Goal: Task Accomplishment & Management: Manage account settings

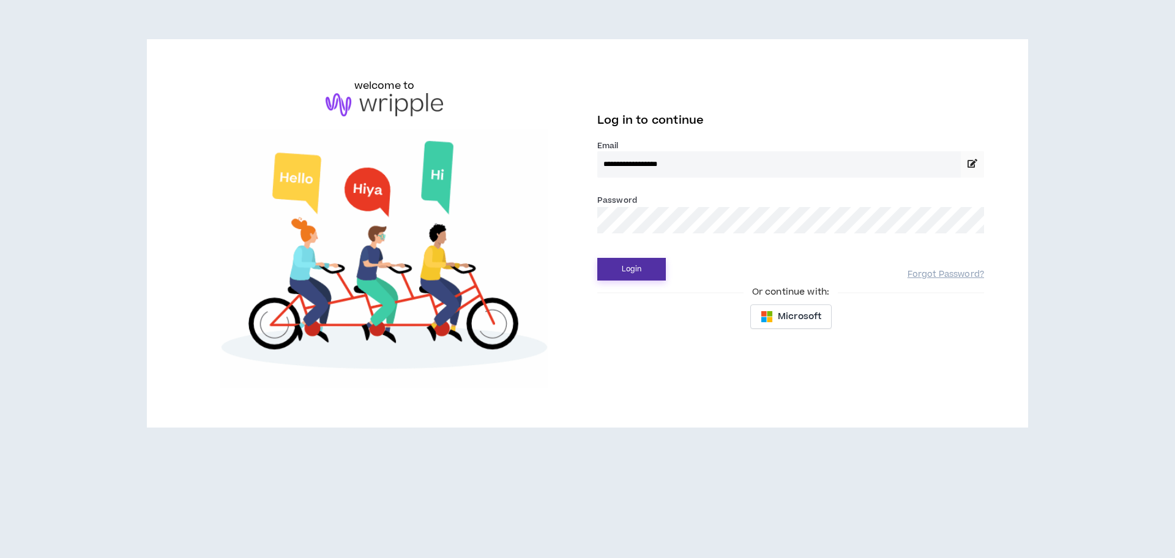
click at [619, 272] on button "Login" at bounding box center [632, 269] width 69 height 23
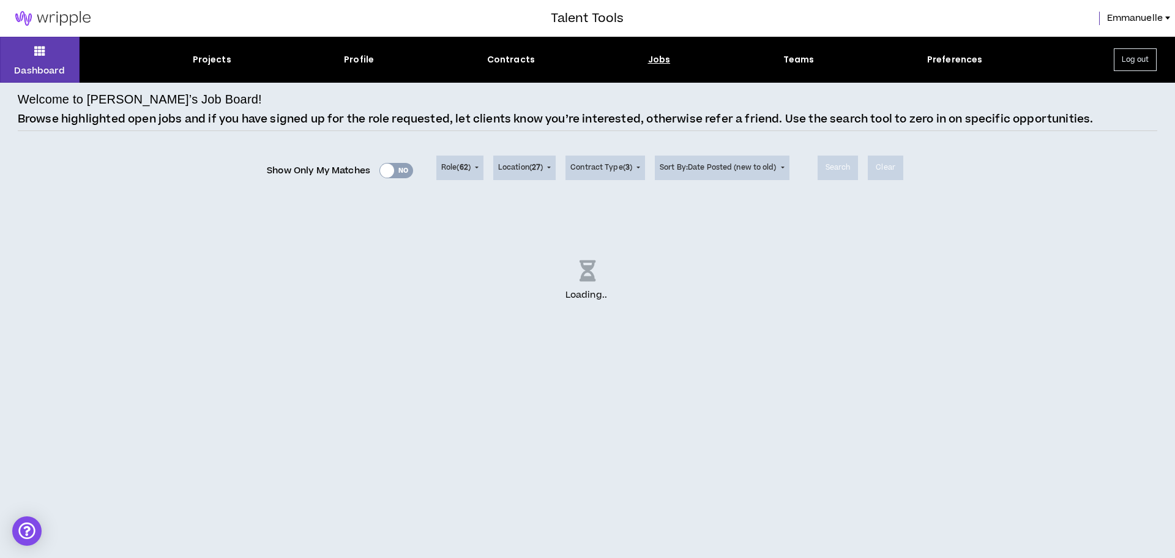
click at [654, 61] on div "Jobs" at bounding box center [659, 59] width 23 height 13
click at [657, 59] on div "Jobs" at bounding box center [659, 59] width 23 height 13
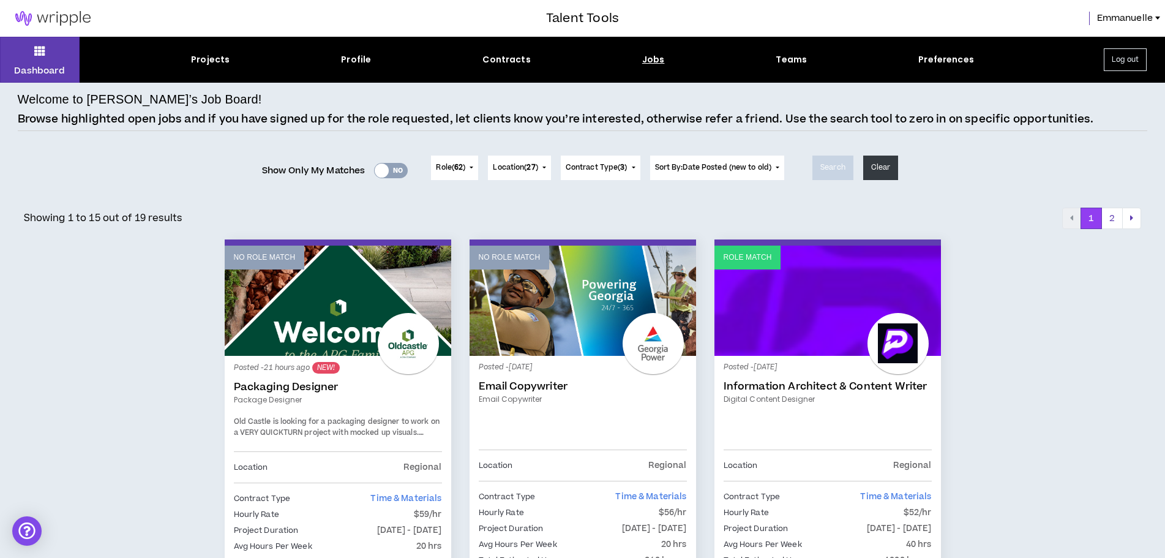
click at [651, 59] on div "Jobs" at bounding box center [653, 59] width 23 height 13
click at [650, 59] on div "Jobs" at bounding box center [653, 59] width 23 height 13
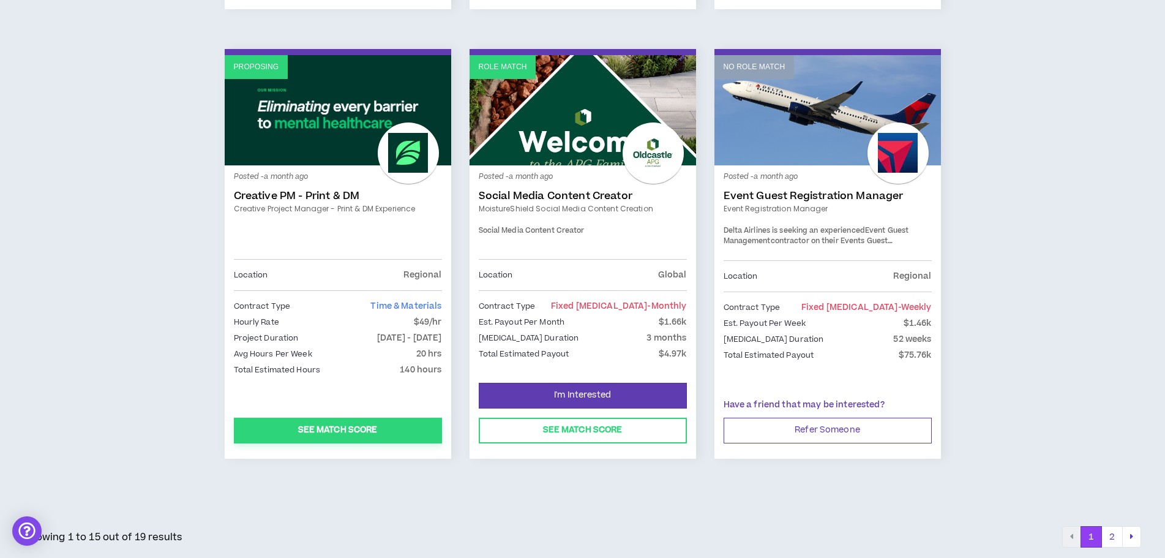
click at [351, 432] on button "See Match Score" at bounding box center [338, 431] width 208 height 26
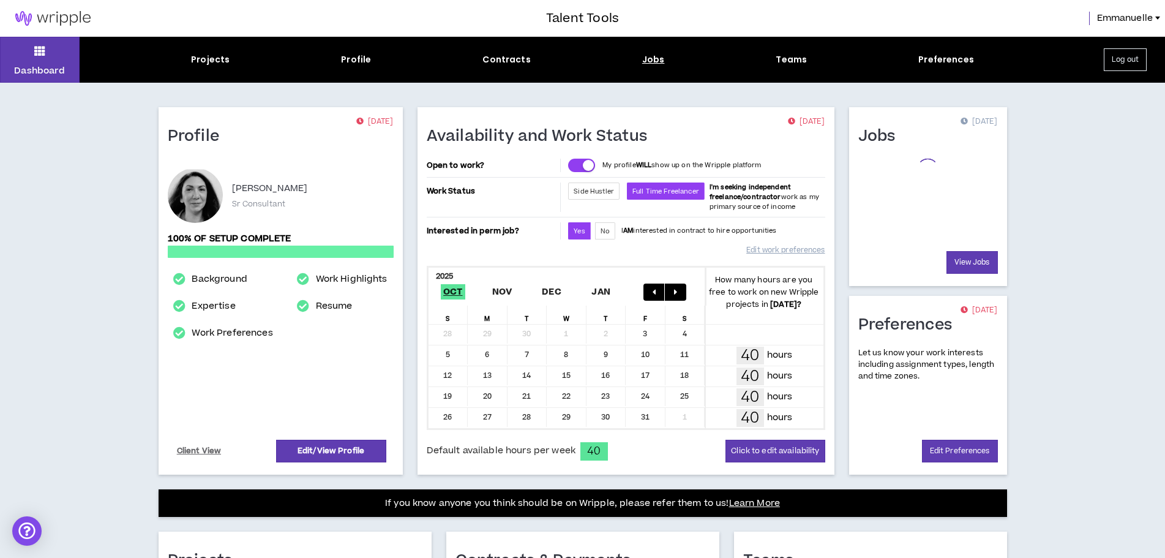
click at [653, 62] on div "Jobs" at bounding box center [653, 59] width 23 height 13
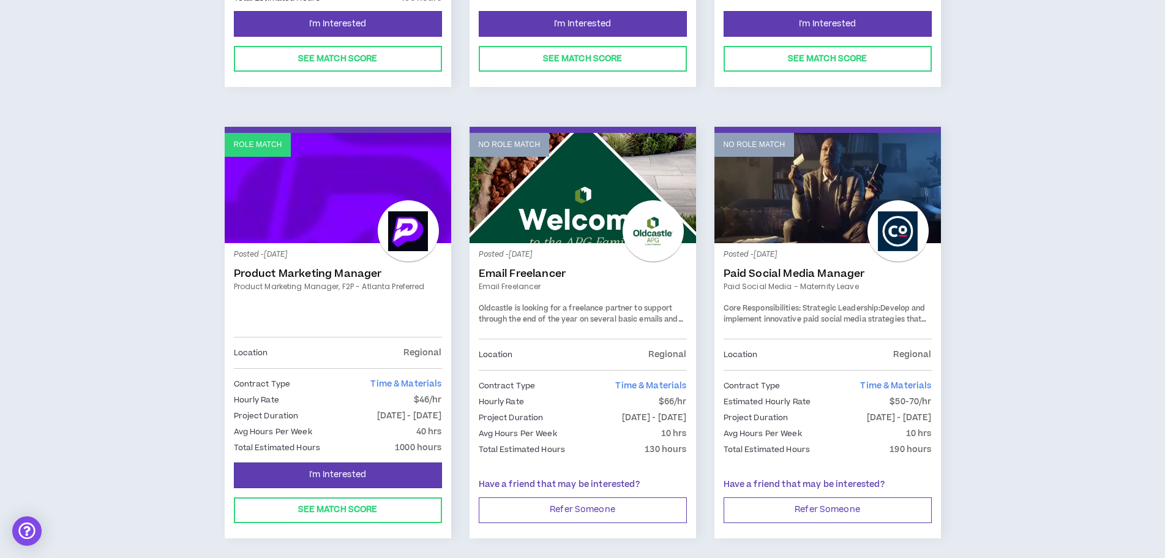
scroll to position [1994, 0]
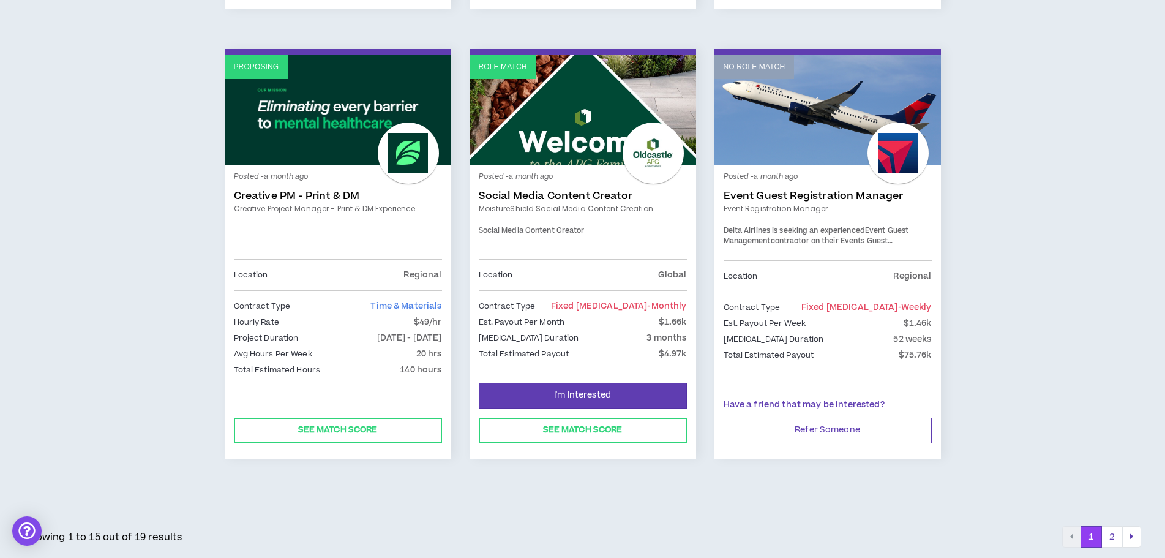
click at [560, 153] on link "Role Match" at bounding box center [583, 110] width 227 height 110
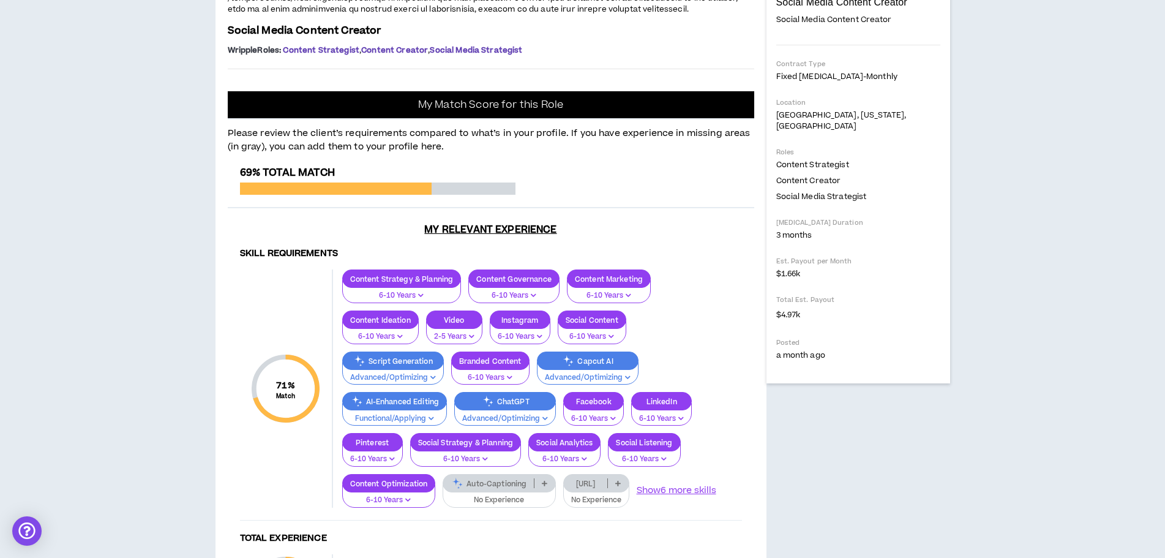
scroll to position [249, 0]
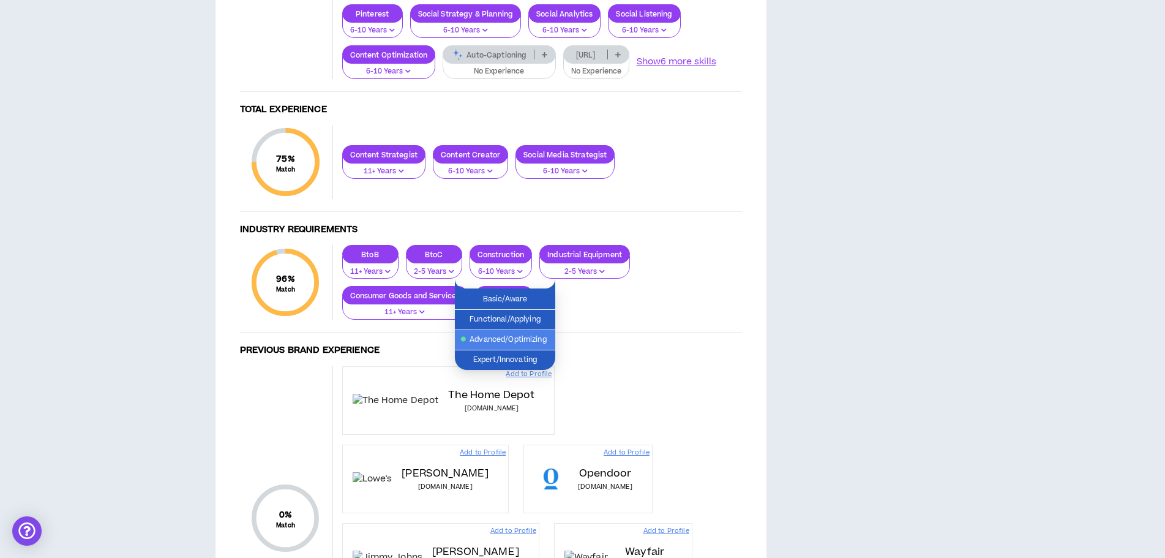
click at [511, 340] on span "Advanced/Optimizing" at bounding box center [505, 339] width 86 height 13
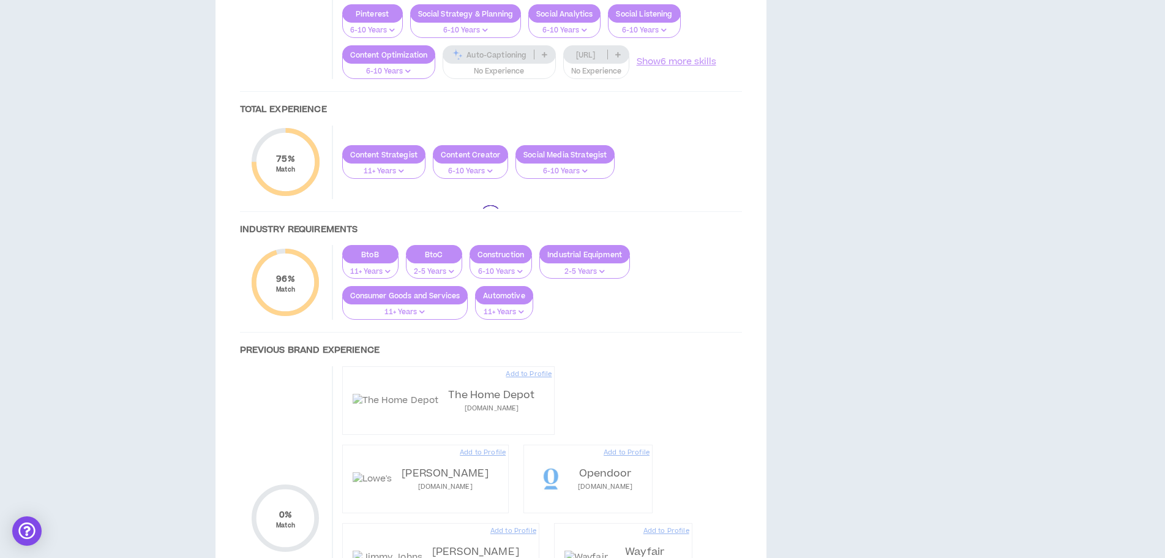
click at [400, 295] on div at bounding box center [491, 216] width 527 height 956
click at [389, 248] on div at bounding box center [491, 216] width 527 height 956
click at [472, 370] on div at bounding box center [491, 216] width 527 height 956
click at [507, 379] on div at bounding box center [491, 216] width 527 height 956
click at [650, 59] on div at bounding box center [491, 216] width 527 height 956
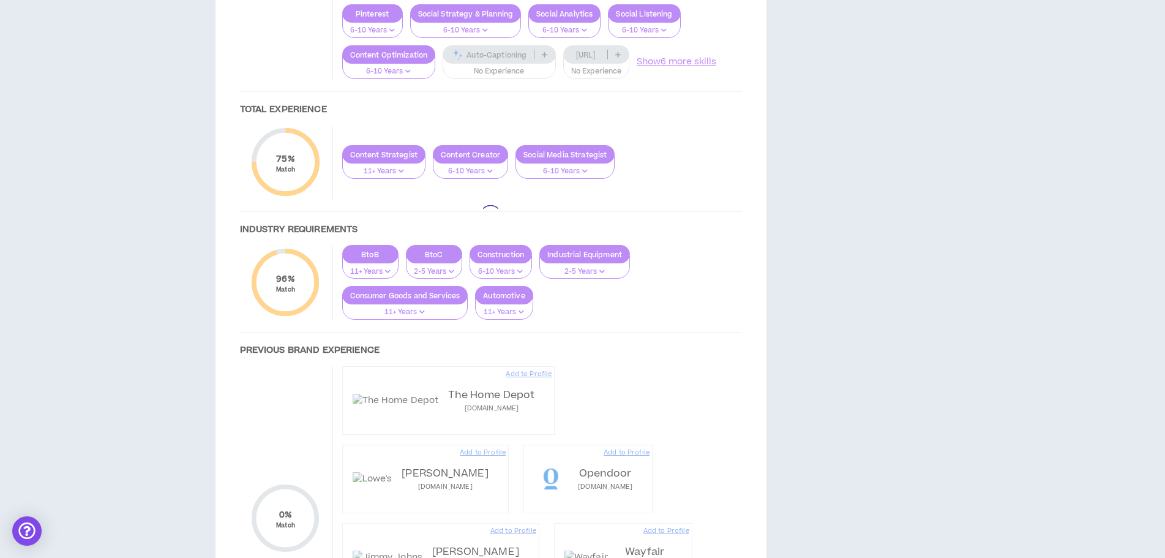
click at [653, 62] on div at bounding box center [491, 216] width 527 height 956
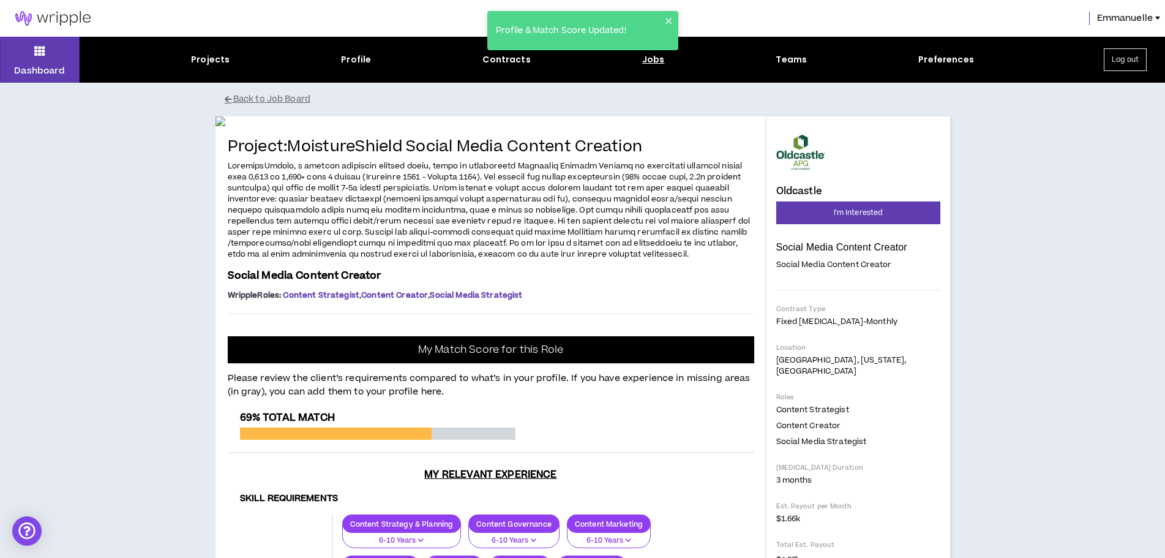
click at [653, 62] on div "Profile & Match Score Updated!" at bounding box center [583, 36] width 196 height 54
click at [667, 18] on icon "close" at bounding box center [669, 21] width 9 height 10
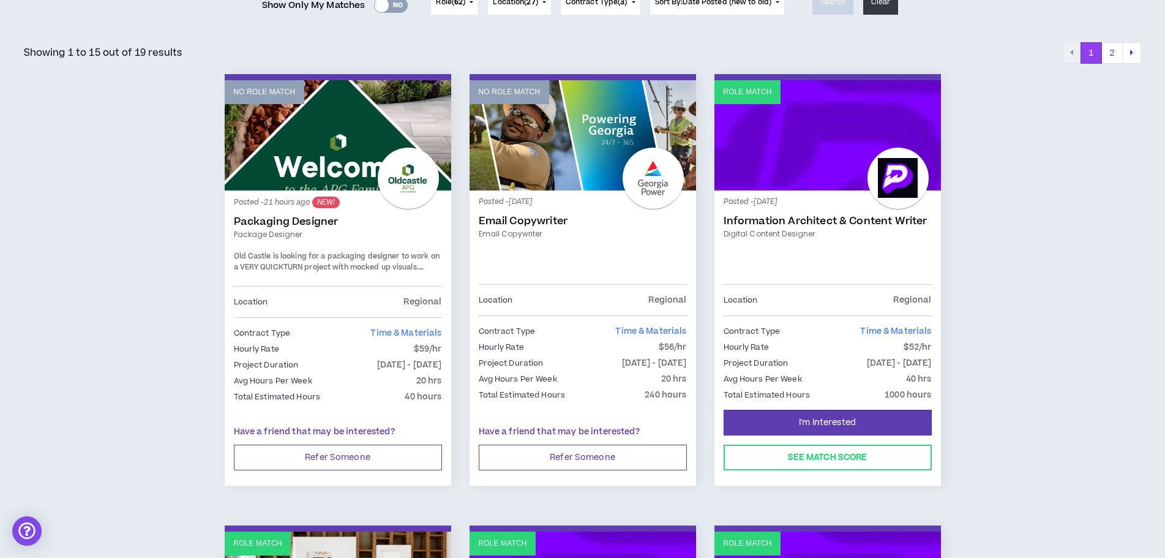
scroll to position [184, 0]
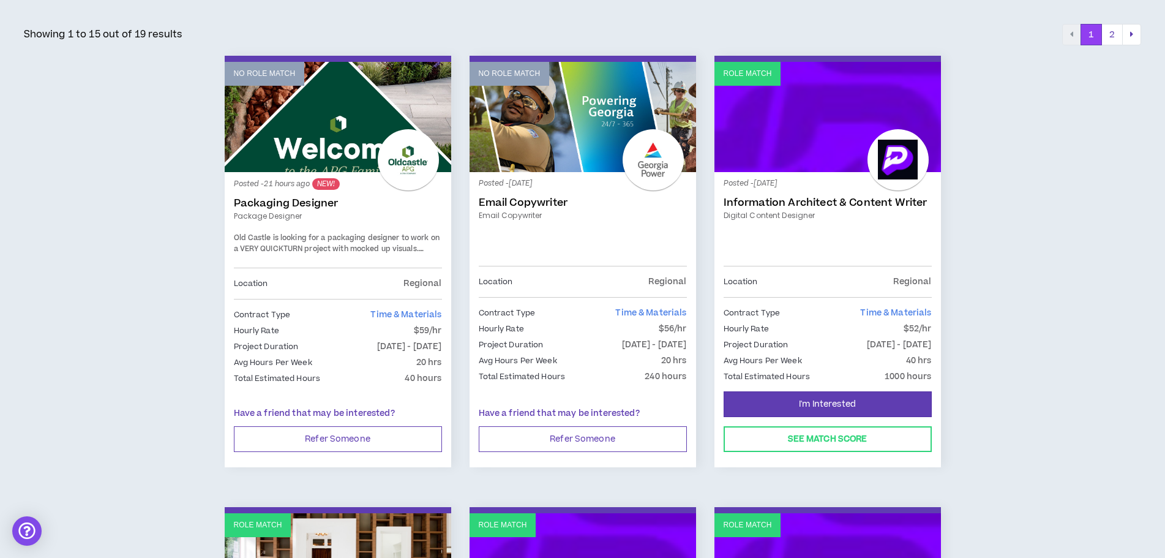
click at [757, 190] on div "Posted - 2 days ago Information Architect & Content Writer Digital Content Desi…" at bounding box center [828, 223] width 208 height 84
click at [756, 192] on div "Posted - 2 days ago Information Architect & Content Writer Digital Content Desi…" at bounding box center [828, 223] width 208 height 84
click at [787, 83] on link "Role Match" at bounding box center [827, 117] width 227 height 110
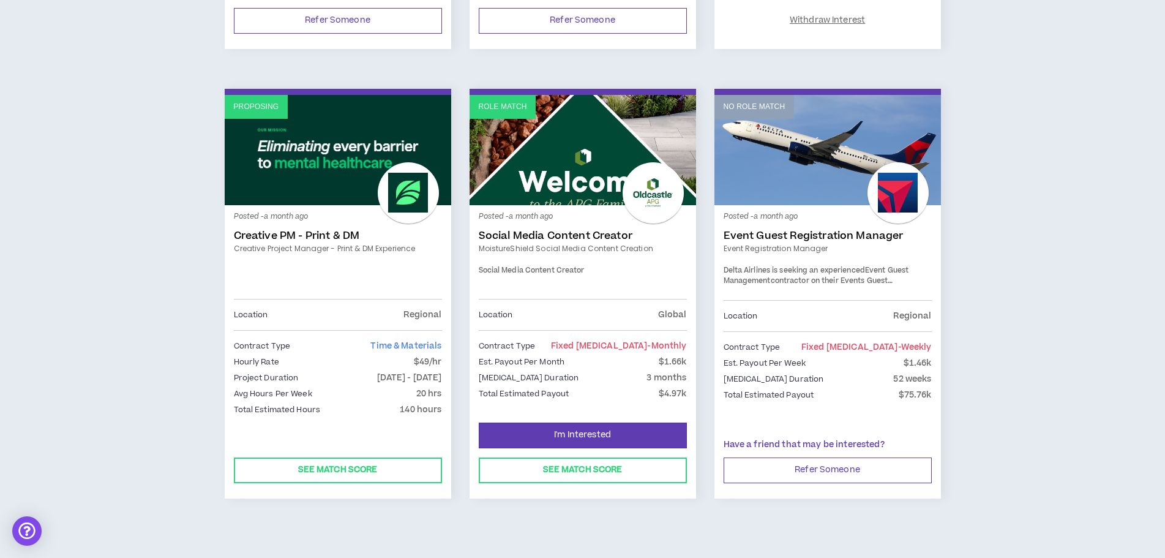
scroll to position [1959, 0]
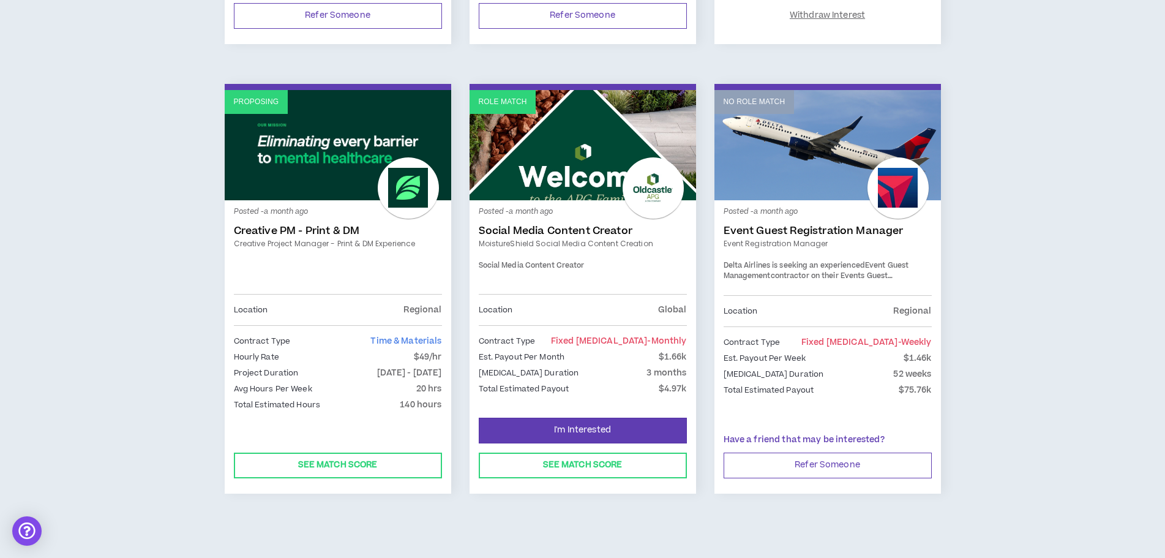
click at [560, 231] on link "Social Media Content Creator" at bounding box center [583, 231] width 208 height 12
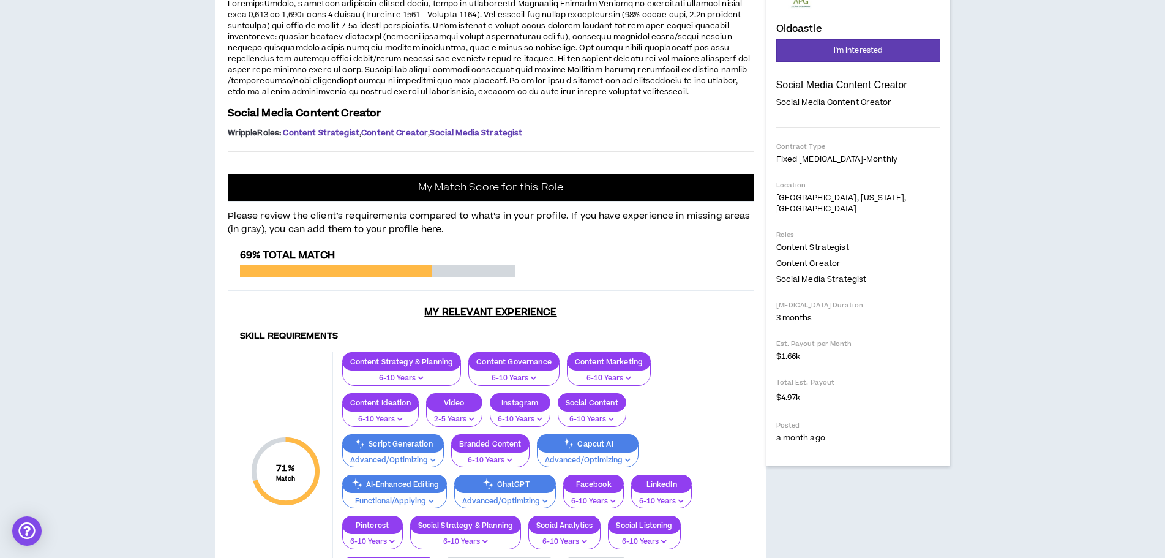
scroll to position [184, 0]
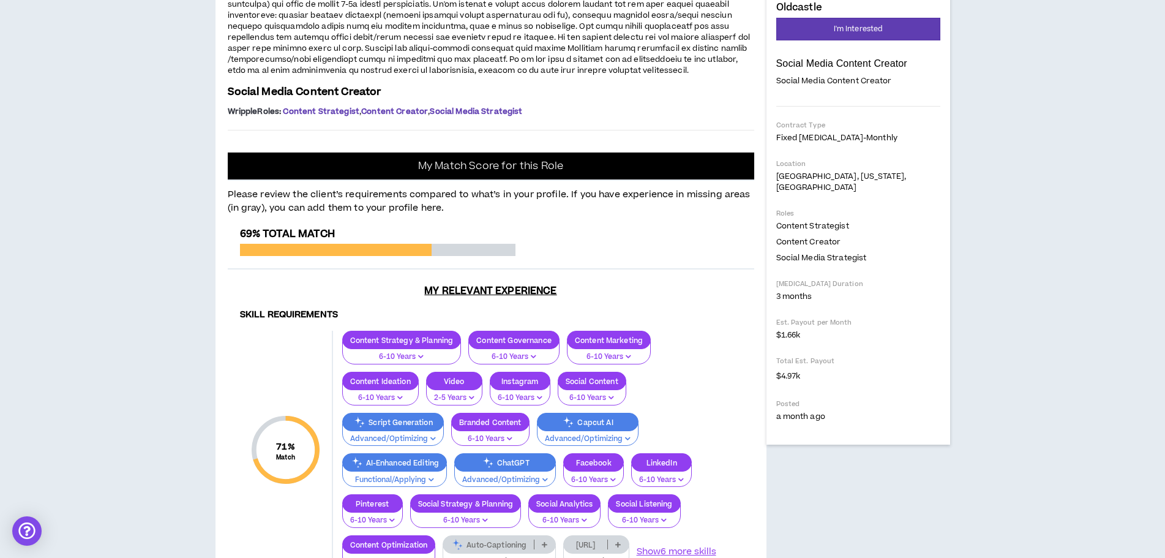
click at [489, 130] on hr at bounding box center [491, 130] width 527 height 1
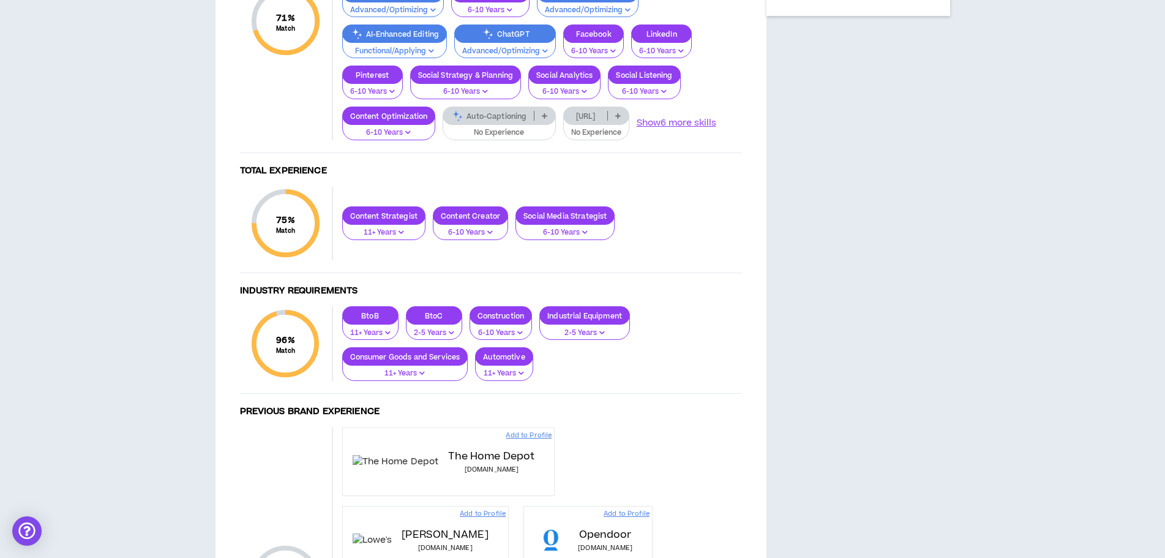
click at [539, 121] on p at bounding box center [544, 116] width 20 height 10
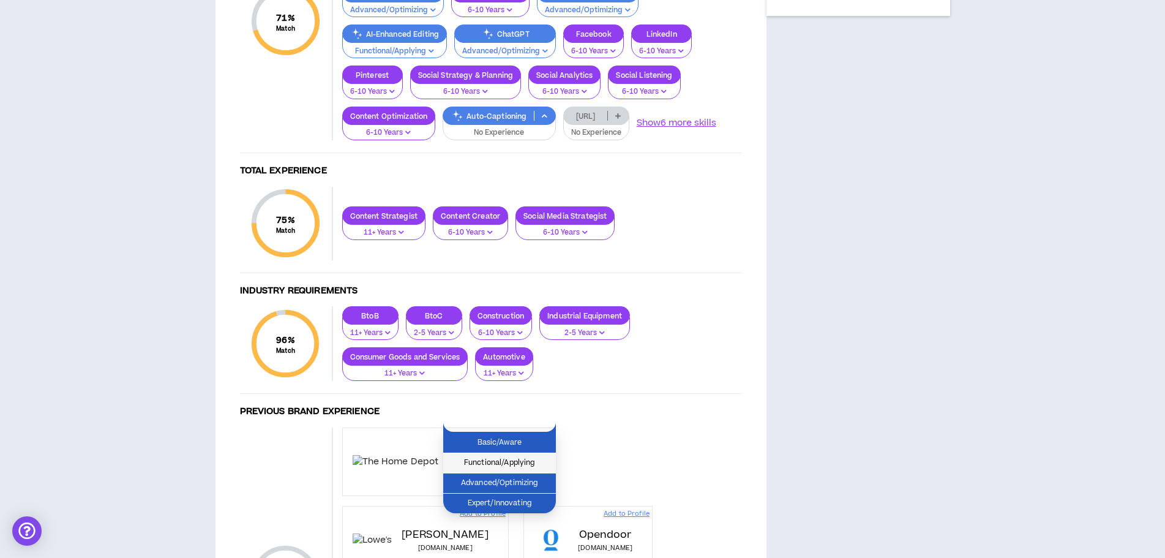
click at [512, 464] on span "Functional/Applying" at bounding box center [500, 462] width 98 height 13
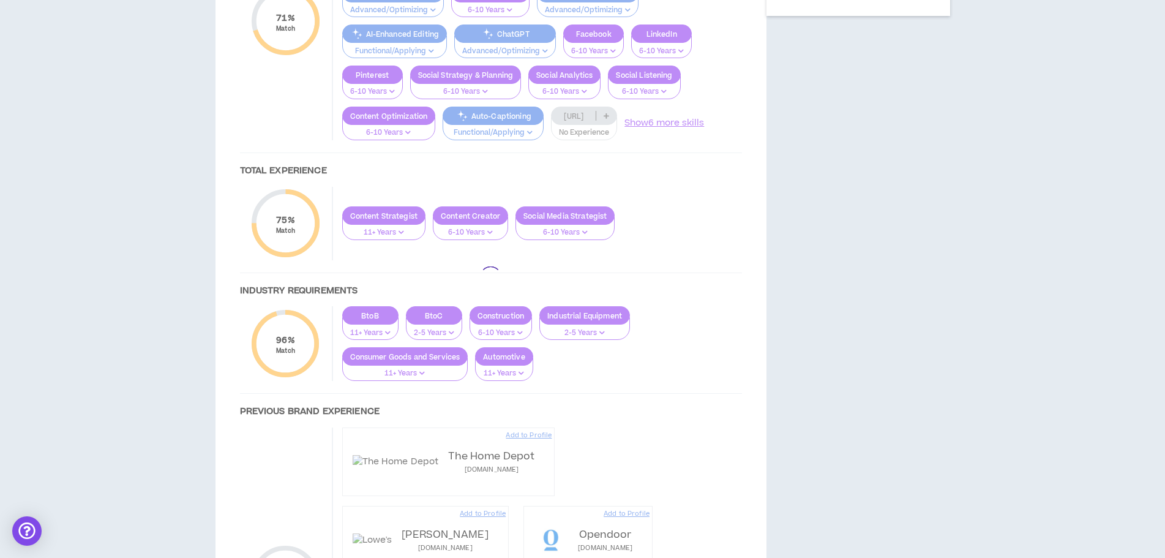
click at [607, 424] on div at bounding box center [491, 277] width 527 height 956
click at [567, 423] on div at bounding box center [491, 277] width 527 height 956
click at [572, 424] on div at bounding box center [491, 277] width 527 height 956
click at [675, 430] on div at bounding box center [491, 277] width 527 height 956
click at [566, 439] on div at bounding box center [491, 277] width 527 height 956
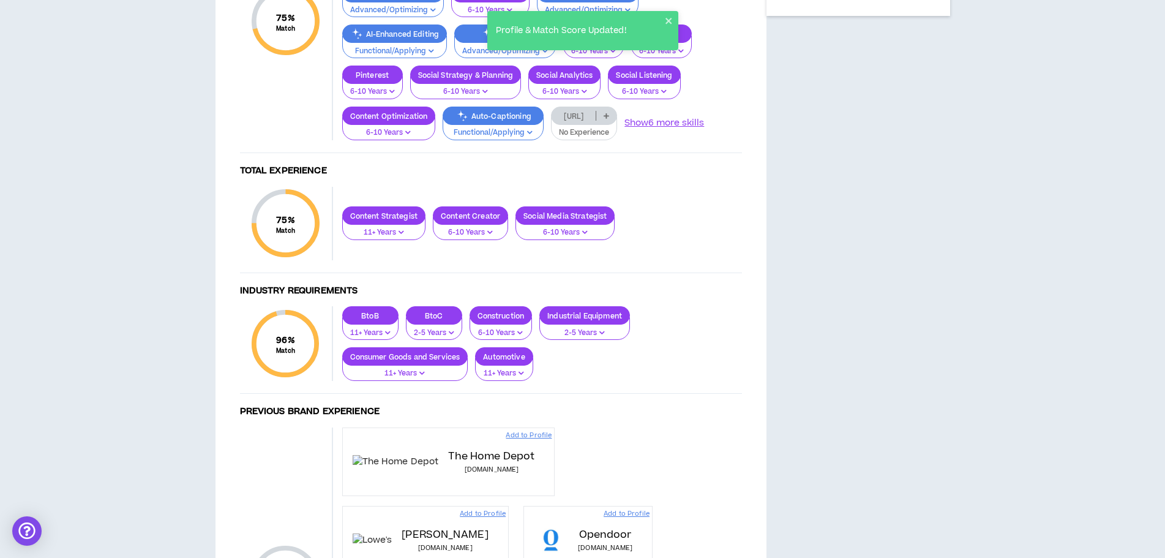
click at [580, 138] on p "No Experience" at bounding box center [584, 132] width 50 height 11
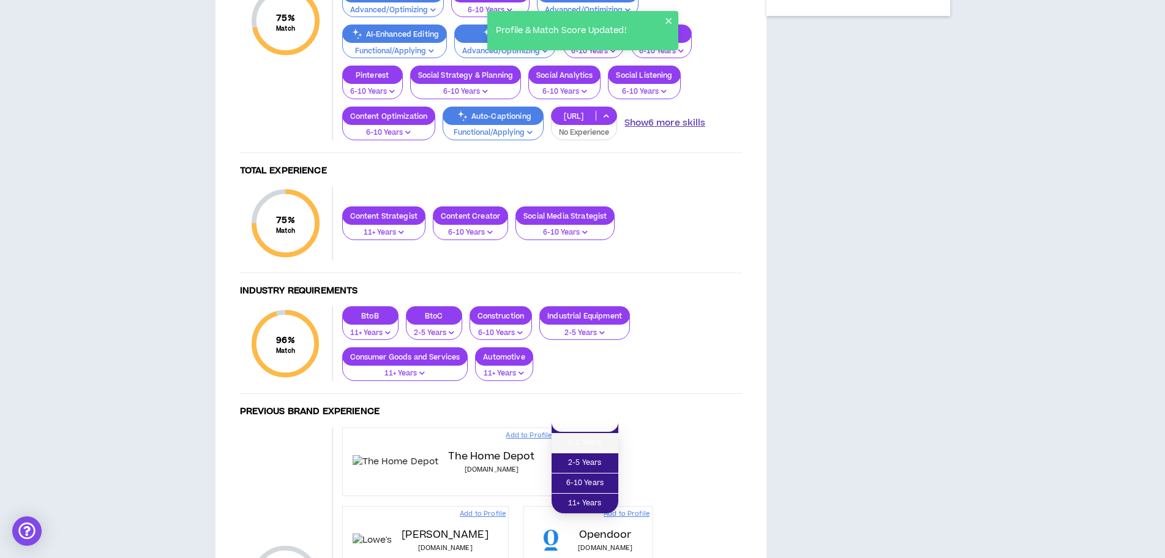
click at [587, 478] on span "6-10 Years" at bounding box center [585, 482] width 52 height 13
click at [647, 130] on button "Show 6 more skills" at bounding box center [664, 122] width 81 height 13
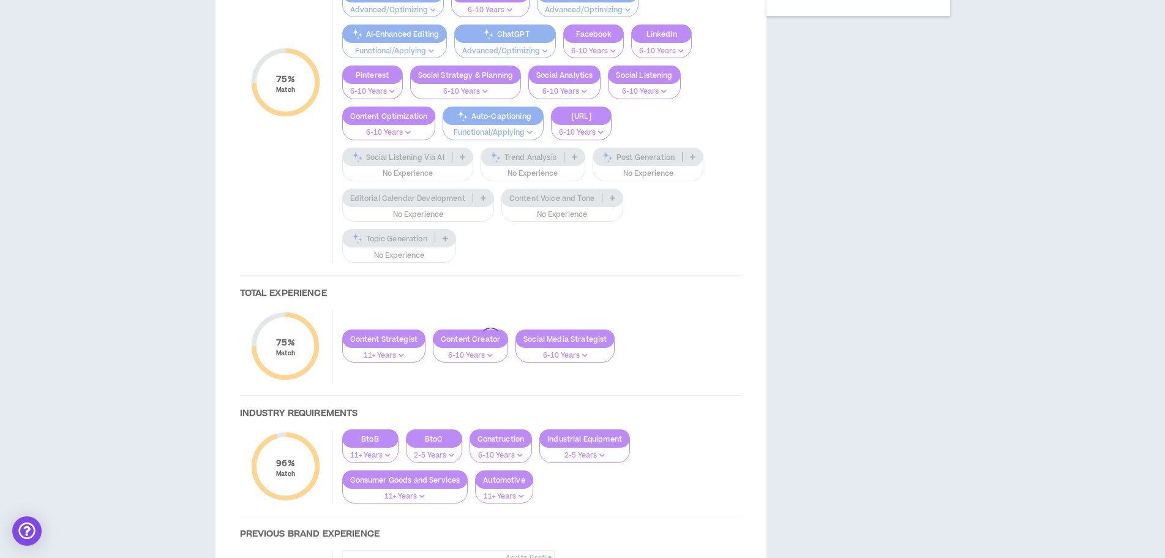
click at [647, 429] on div at bounding box center [491, 338] width 527 height 1079
click at [391, 467] on div at bounding box center [491, 338] width 527 height 1079
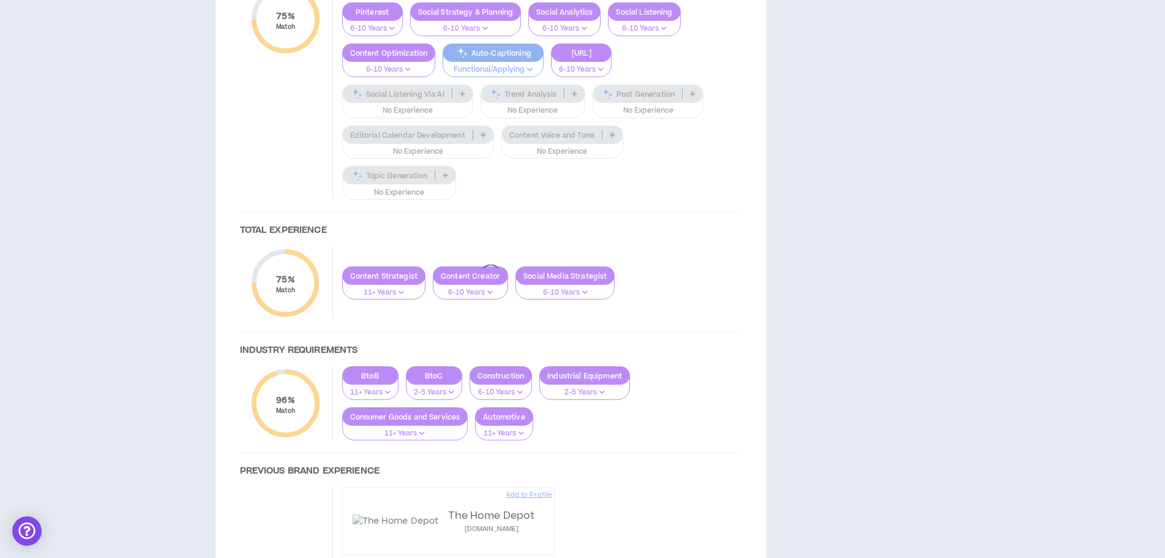
scroll to position [735, 0]
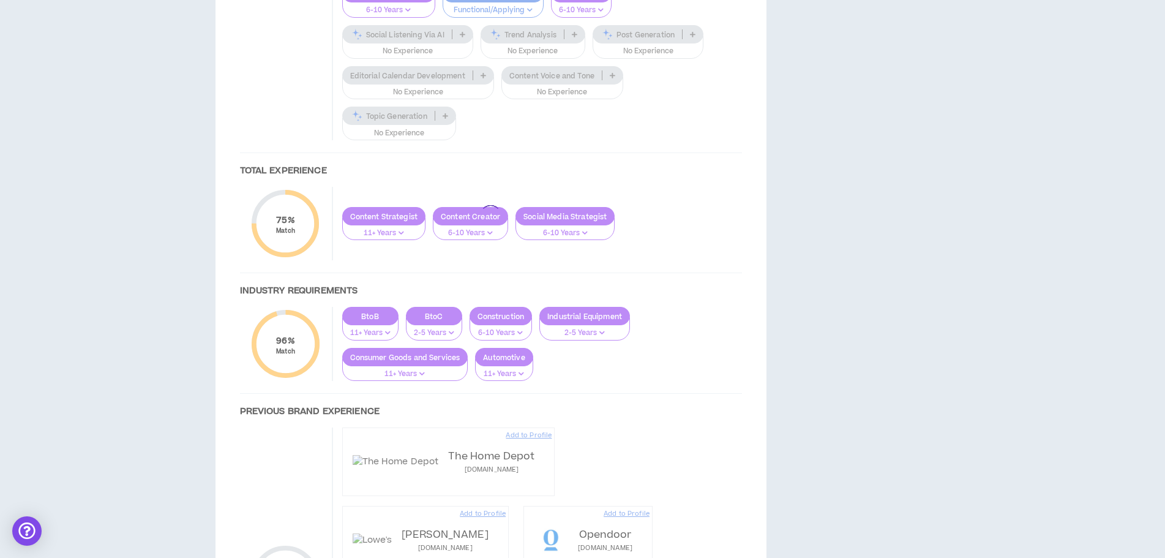
click at [416, 360] on div at bounding box center [491, 216] width 527 height 1079
click at [411, 350] on div at bounding box center [491, 216] width 527 height 1079
click at [408, 345] on div at bounding box center [491, 216] width 527 height 1079
click at [410, 345] on div at bounding box center [491, 216] width 527 height 1079
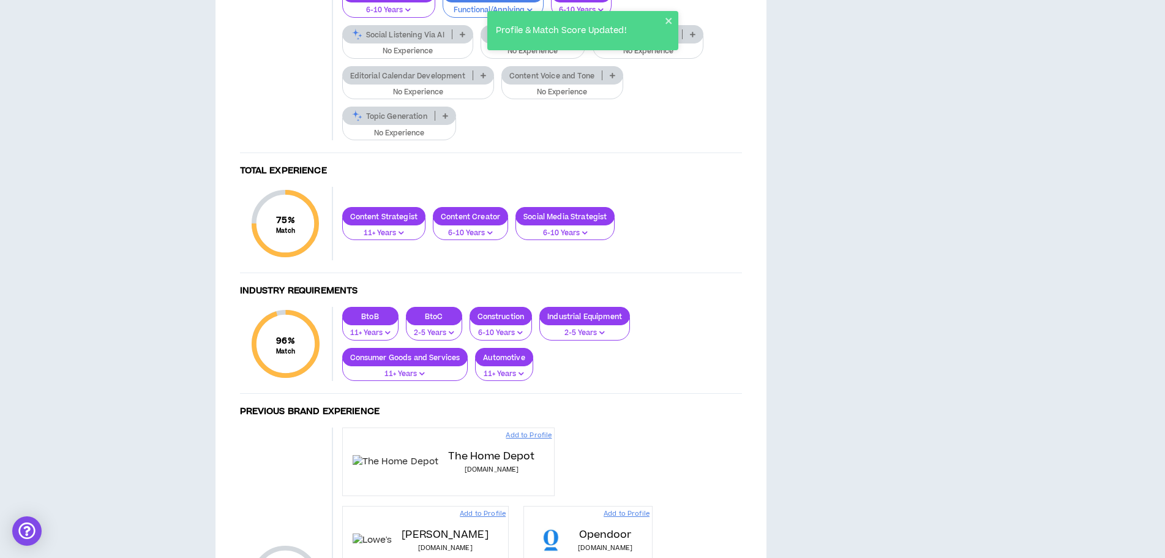
click at [561, 98] on p "No Experience" at bounding box center [562, 92] width 106 height 11
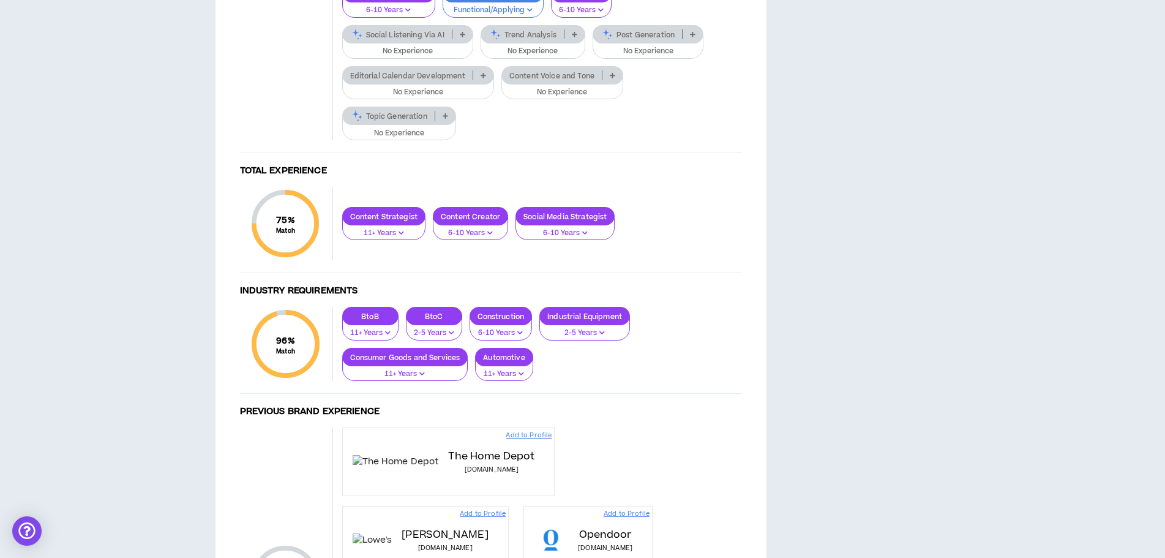
click at [561, 98] on p "No Experience" at bounding box center [562, 92] width 106 height 11
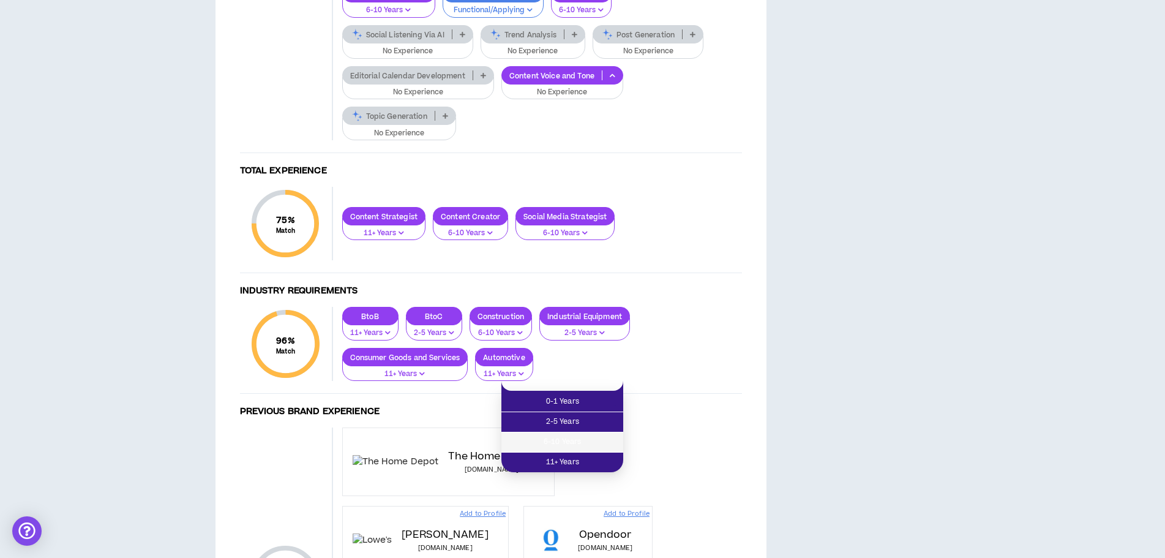
click at [640, 57] on p "No Experience" at bounding box center [648, 51] width 95 height 11
click at [639, 39] on p "Post Generation" at bounding box center [637, 34] width 89 height 9
click at [639, 57] on p "No Experience" at bounding box center [648, 51] width 95 height 11
click at [637, 57] on p "No Experience" at bounding box center [648, 51] width 95 height 11
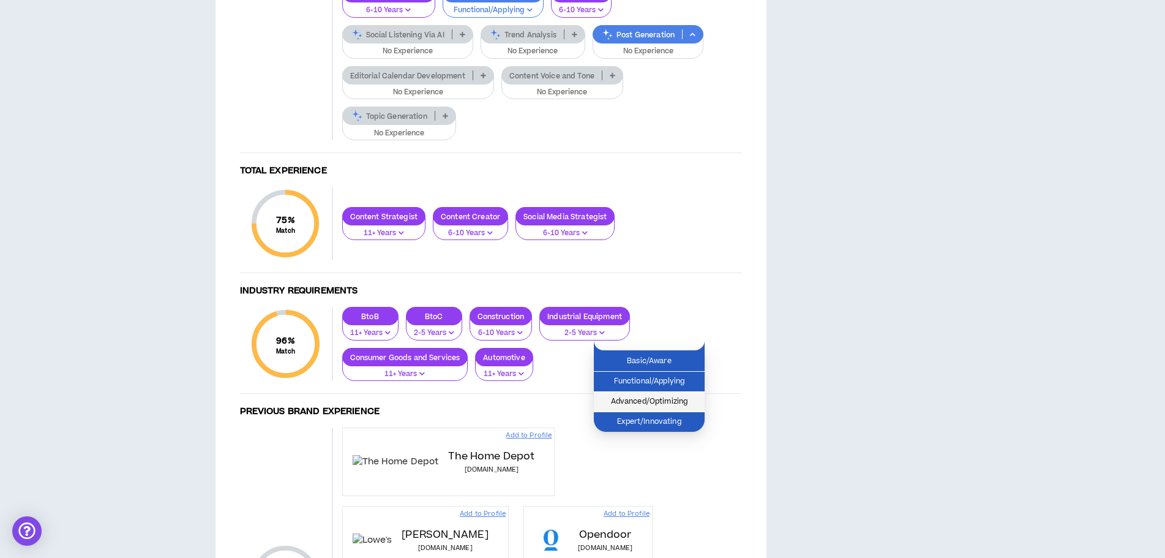
click at [628, 396] on span "Advanced/Optimizing" at bounding box center [649, 401] width 96 height 13
click at [525, 43] on div "Trend Analysis" at bounding box center [533, 34] width 105 height 18
click at [524, 57] on p "No Experience" at bounding box center [533, 51] width 89 height 11
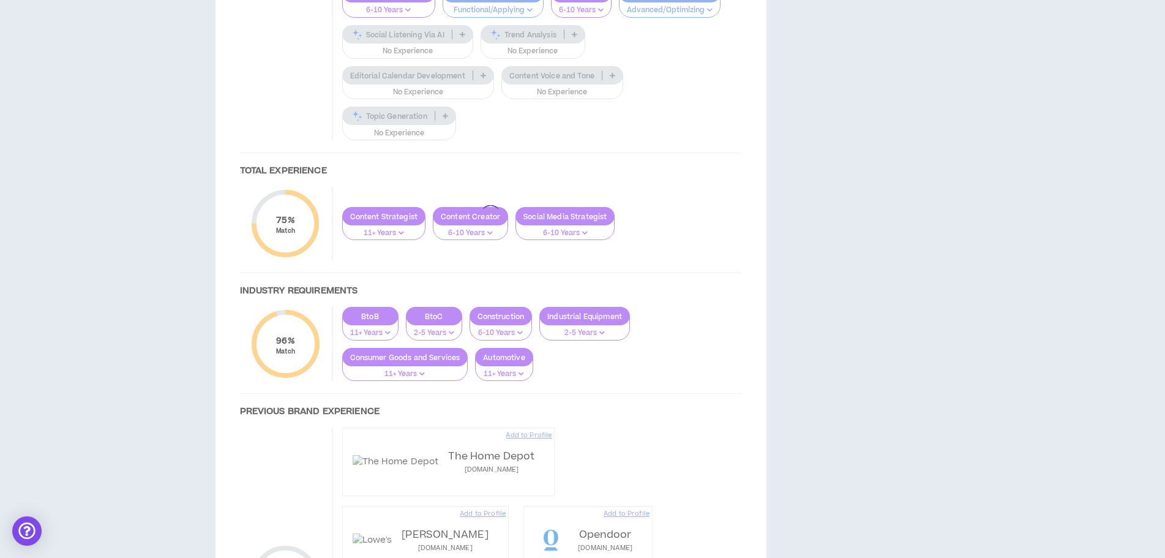
click at [524, 354] on div at bounding box center [491, 216] width 527 height 1079
click at [526, 348] on div at bounding box center [491, 216] width 527 height 1079
click at [525, 353] on div at bounding box center [491, 216] width 527 height 1079
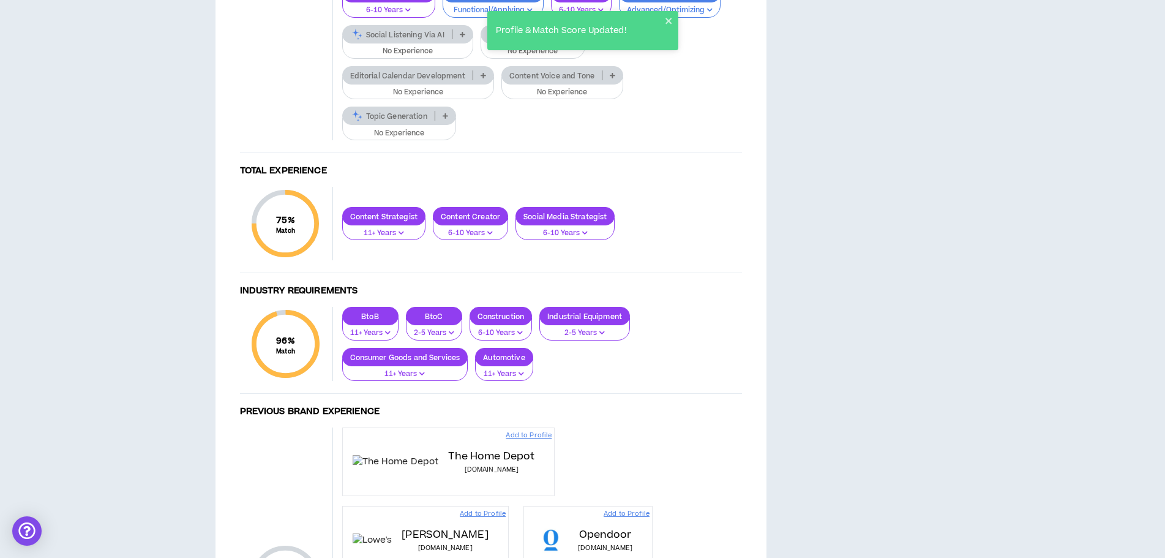
click at [522, 57] on p "No Experience" at bounding box center [533, 51] width 89 height 11
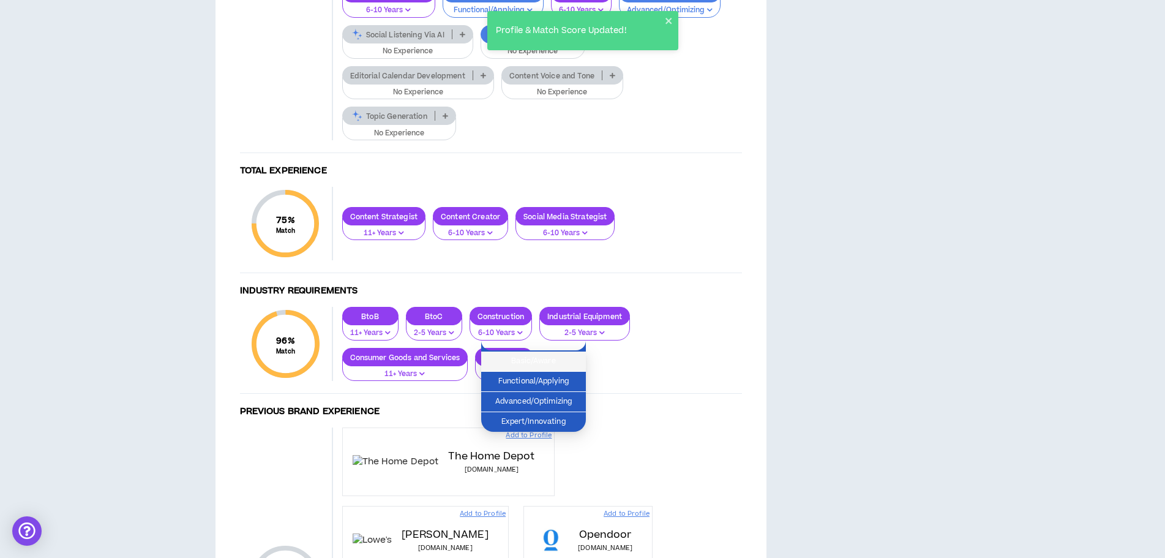
click at [525, 380] on span "Functional/Applying" at bounding box center [534, 381] width 90 height 13
click at [385, 57] on p "No Experience" at bounding box center [407, 51] width 115 height 11
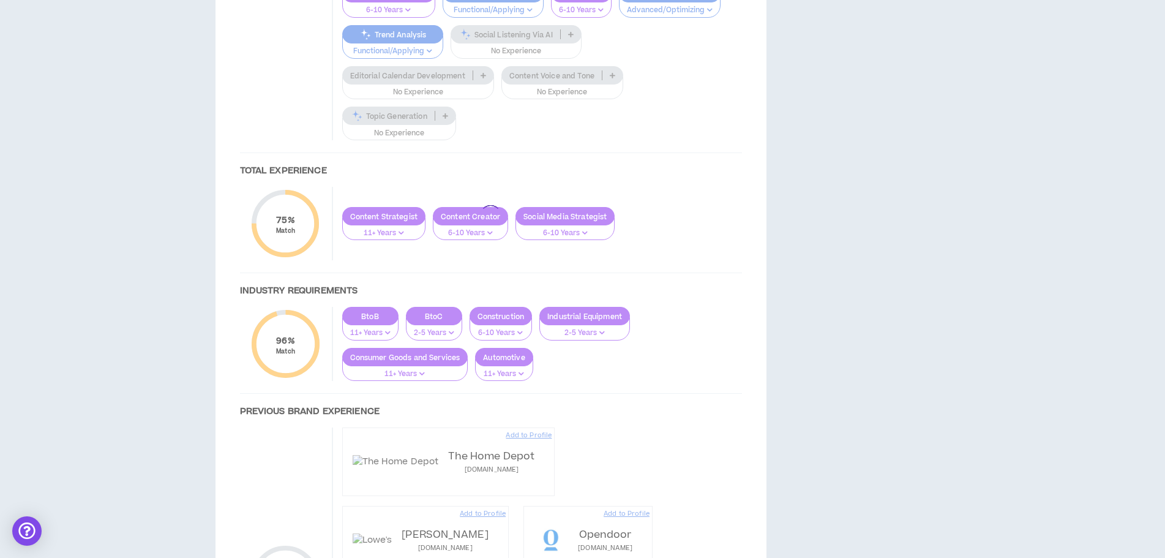
click at [385, 356] on div at bounding box center [491, 216] width 527 height 1079
click at [509, 361] on div at bounding box center [491, 216] width 527 height 1079
click at [509, 358] on div at bounding box center [491, 216] width 527 height 1079
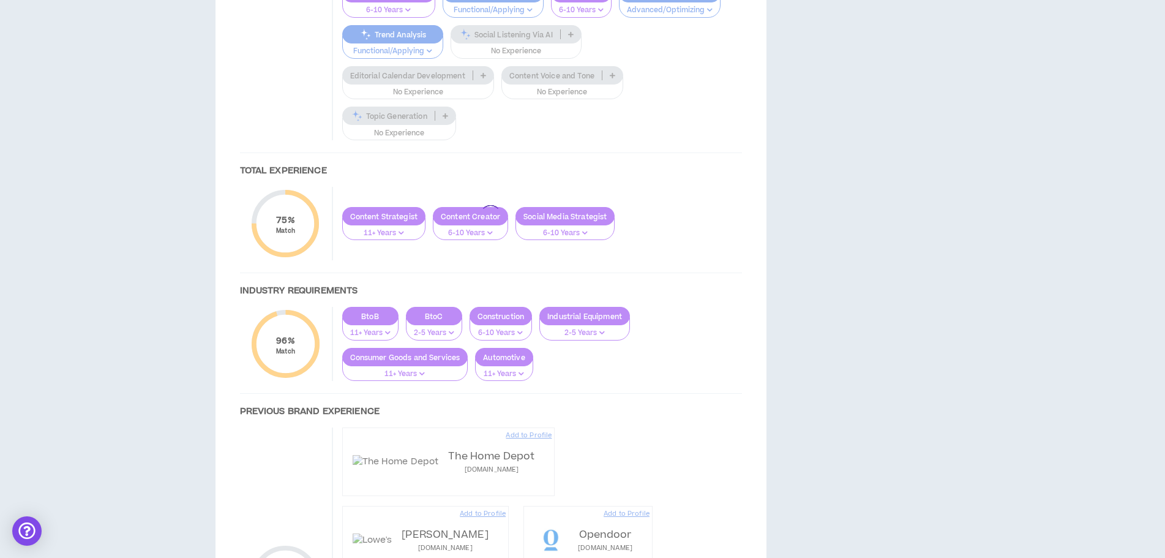
click at [509, 358] on div at bounding box center [491, 216] width 527 height 1079
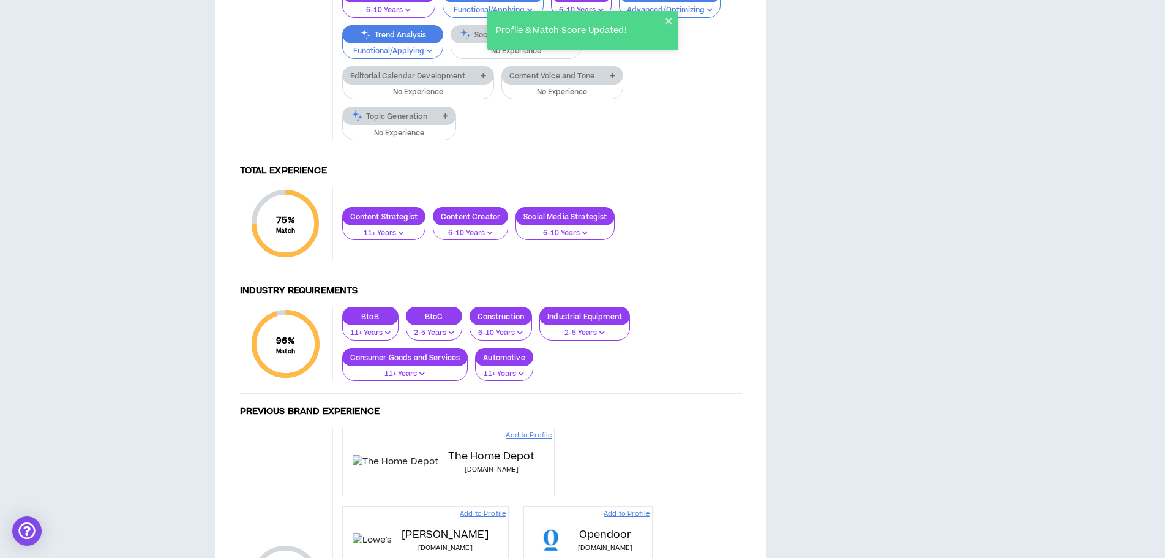
click at [509, 57] on p "No Experience" at bounding box center [516, 51] width 115 height 11
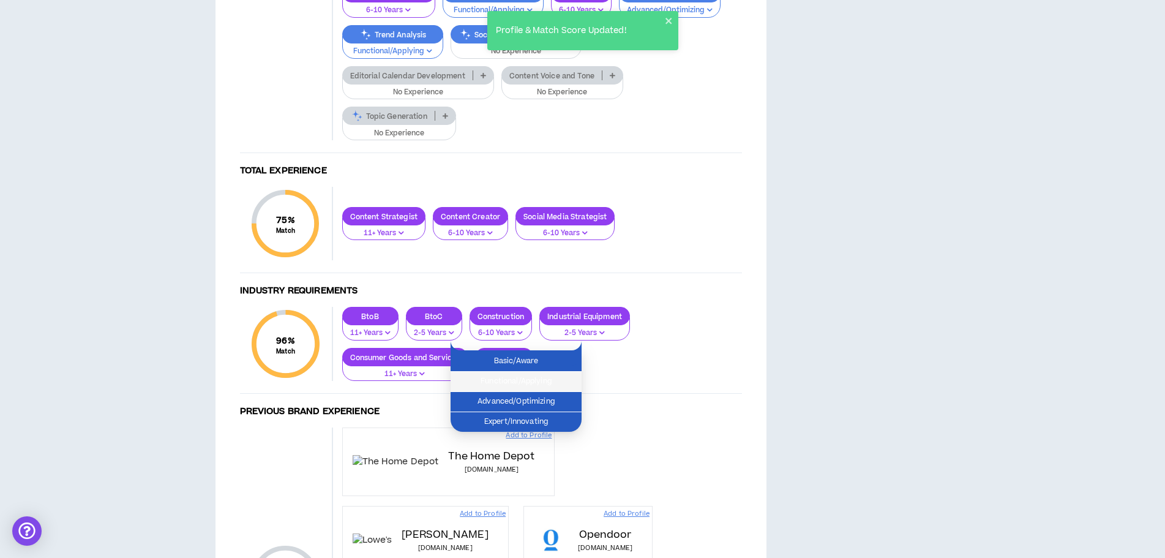
click at [514, 385] on span "Functional/Applying" at bounding box center [516, 381] width 116 height 13
click at [402, 84] on div "Editorial Calendar Development" at bounding box center [418, 75] width 152 height 18
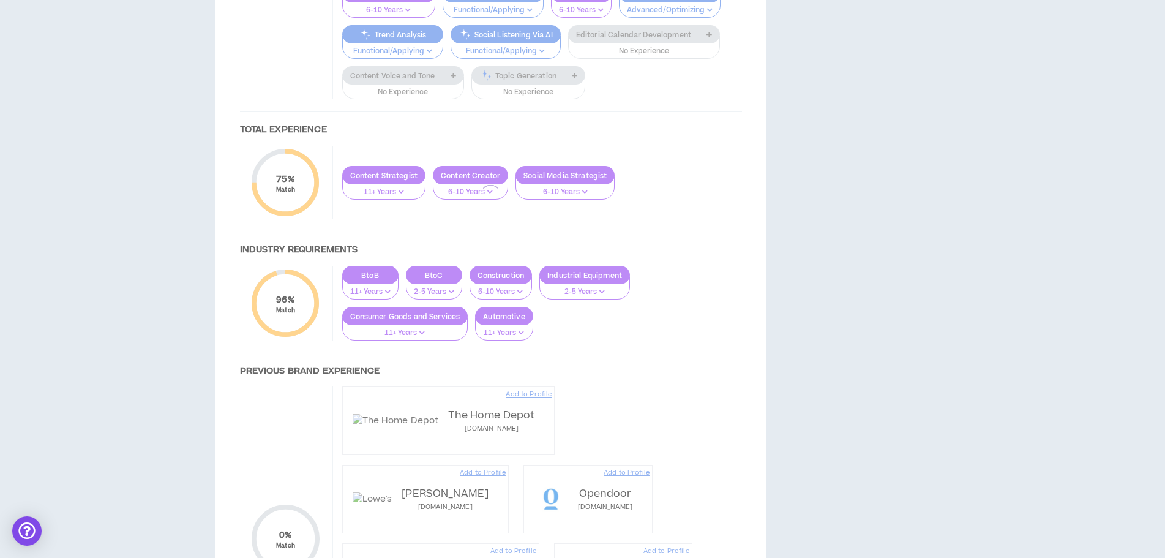
click at [407, 386] on div at bounding box center [491, 196] width 527 height 1038
click at [396, 399] on div at bounding box center [491, 196] width 527 height 1038
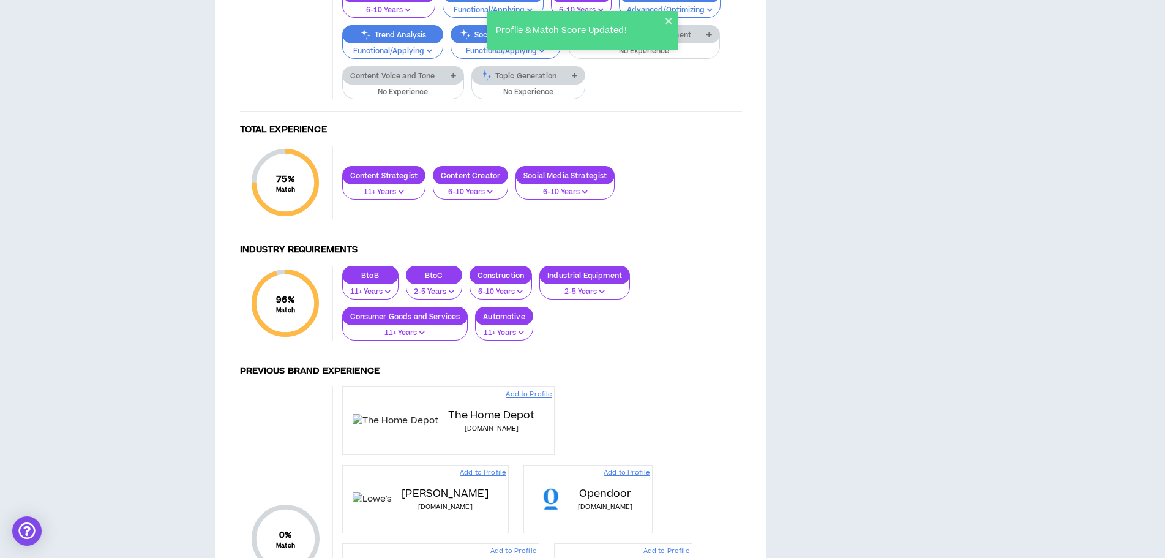
click at [396, 98] on p "No Experience" at bounding box center [403, 92] width 106 height 11
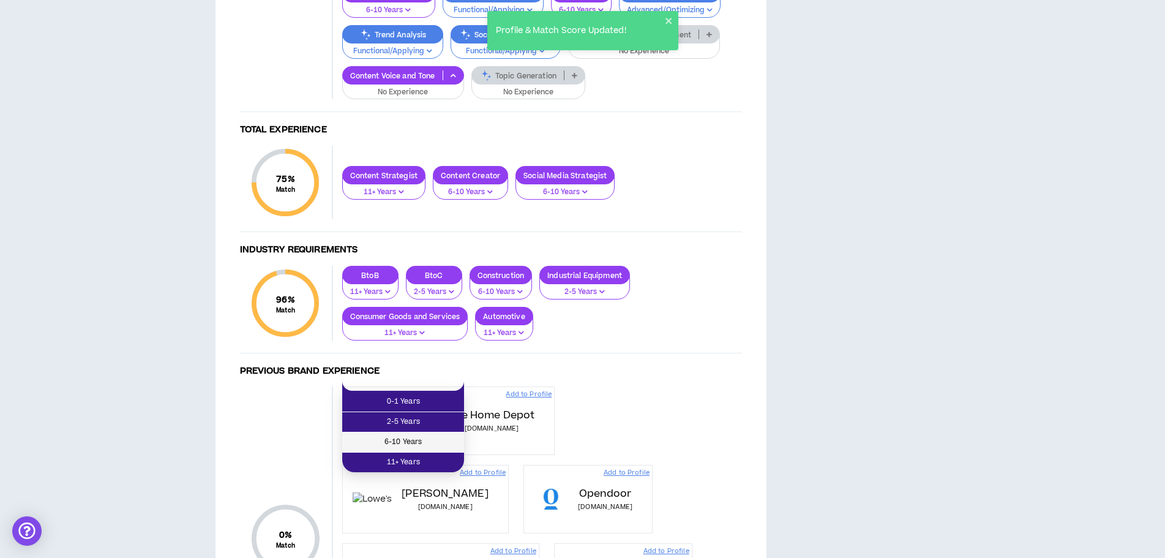
click at [390, 435] on span "6-10 Years" at bounding box center [403, 441] width 107 height 13
click at [508, 98] on p "No Experience" at bounding box center [528, 92] width 98 height 11
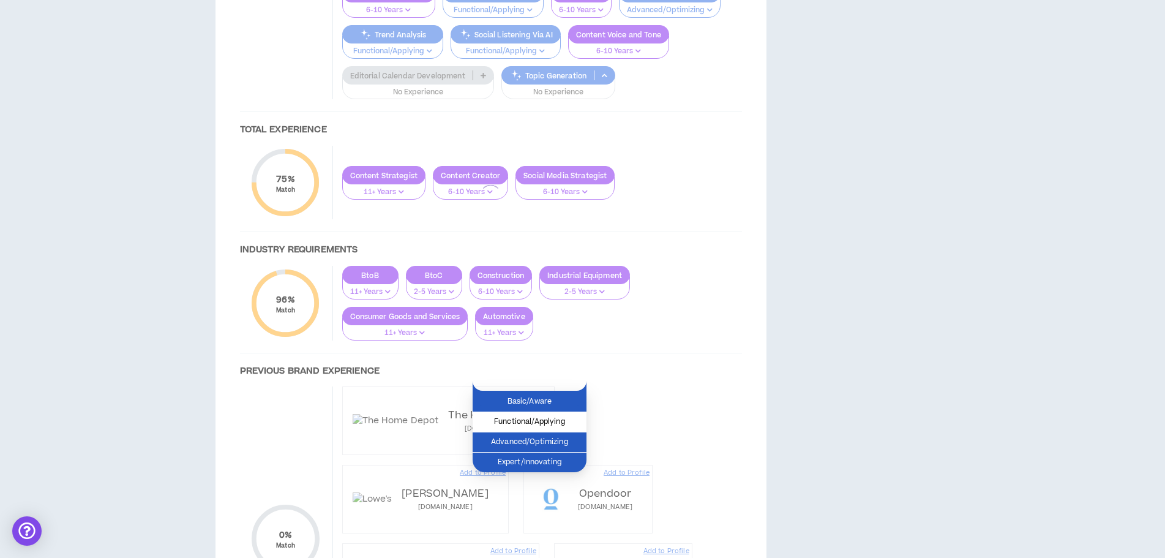
click at [517, 427] on span "Functional/Applying" at bounding box center [529, 421] width 99 height 13
click at [690, 418] on div at bounding box center [491, 196] width 527 height 1038
click at [383, 400] on div at bounding box center [491, 196] width 527 height 1038
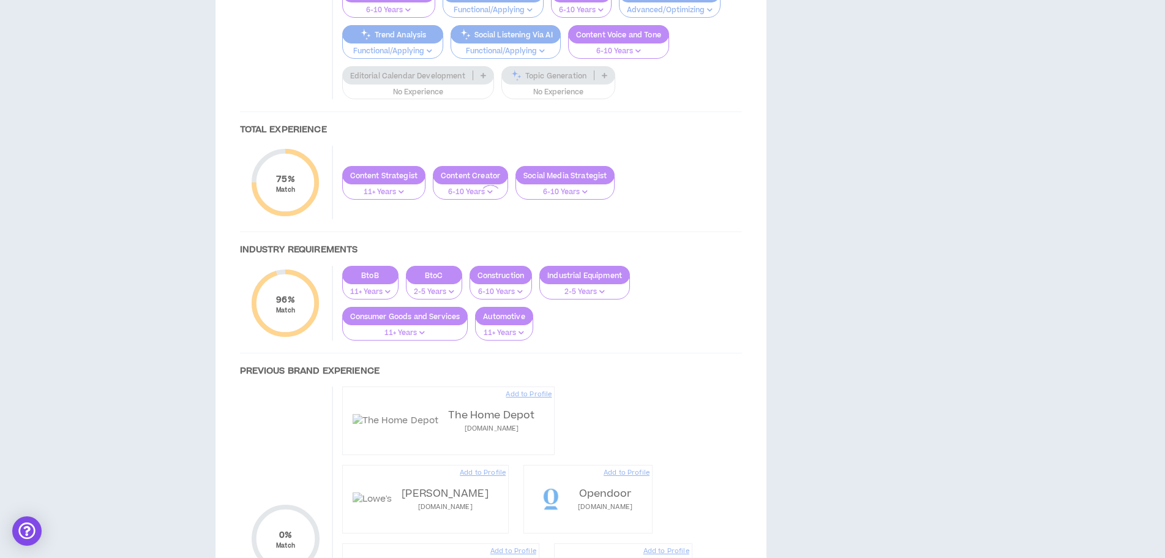
click at [383, 400] on div at bounding box center [491, 196] width 527 height 1038
click at [407, 399] on div at bounding box center [491, 196] width 527 height 1038
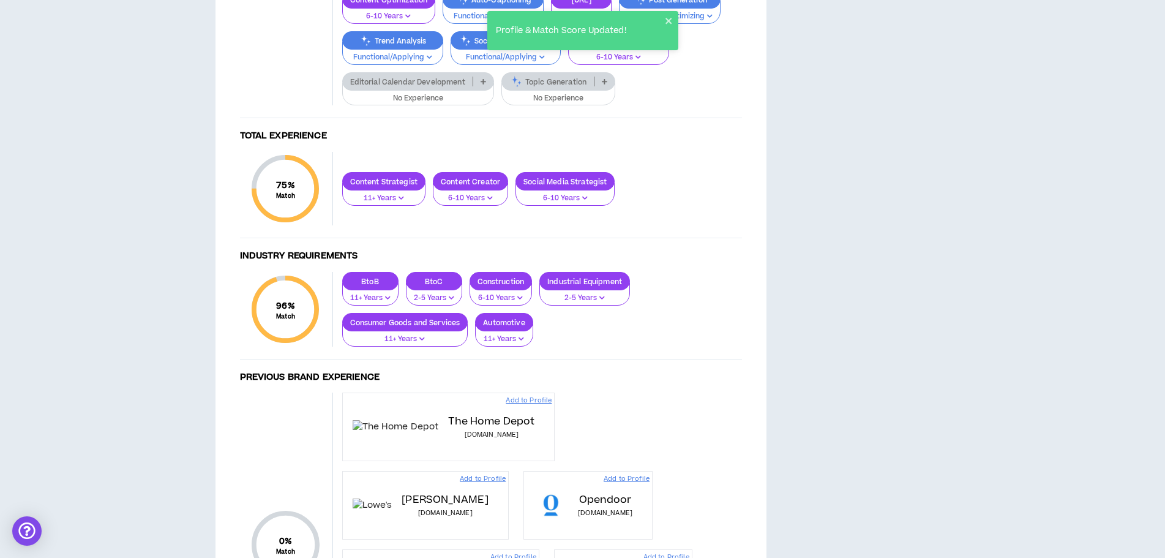
scroll to position [796, 0]
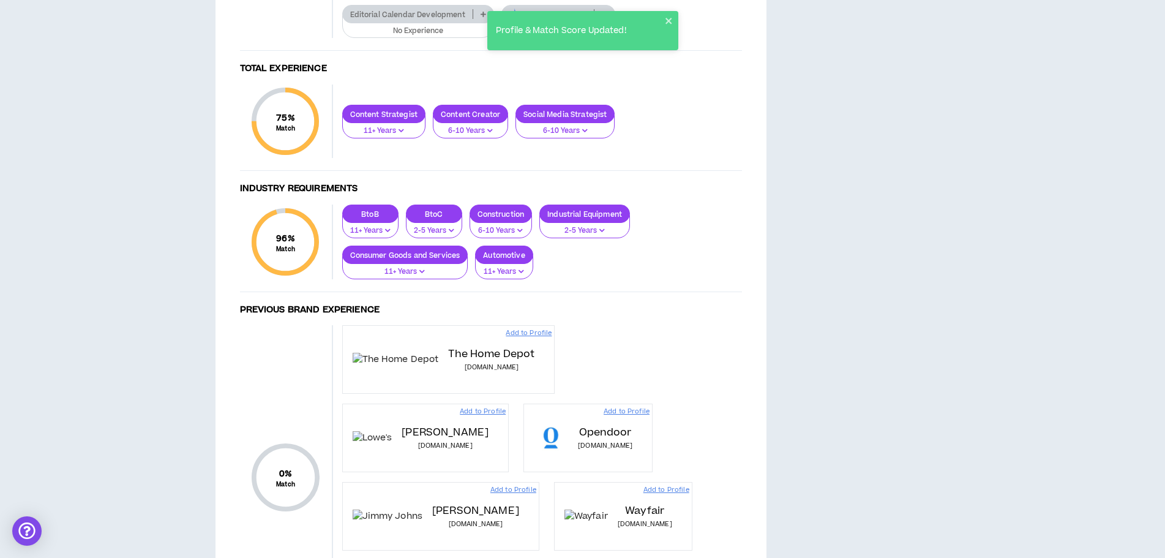
click at [422, 37] on p "No Experience" at bounding box center [418, 31] width 136 height 11
click at [422, 19] on p "Editorial Calendar Development" at bounding box center [408, 14] width 130 height 9
click at [422, 39] on button "No Experience" at bounding box center [418, 26] width 152 height 23
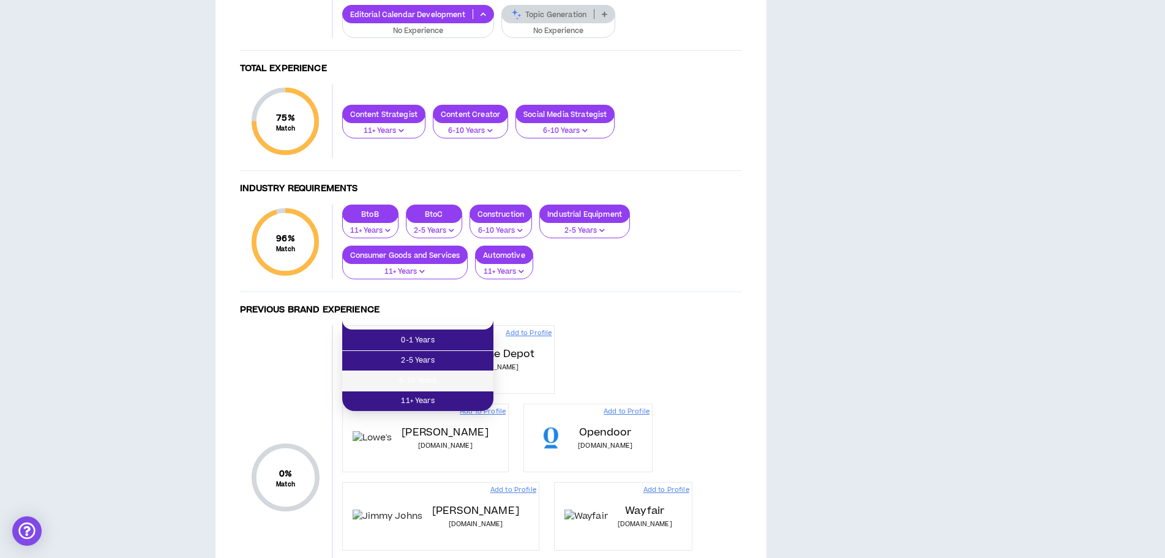
click at [424, 372] on li "6-10 Years" at bounding box center [417, 381] width 151 height 20
click at [541, 23] on div "Topic Generation" at bounding box center [558, 14] width 114 height 18
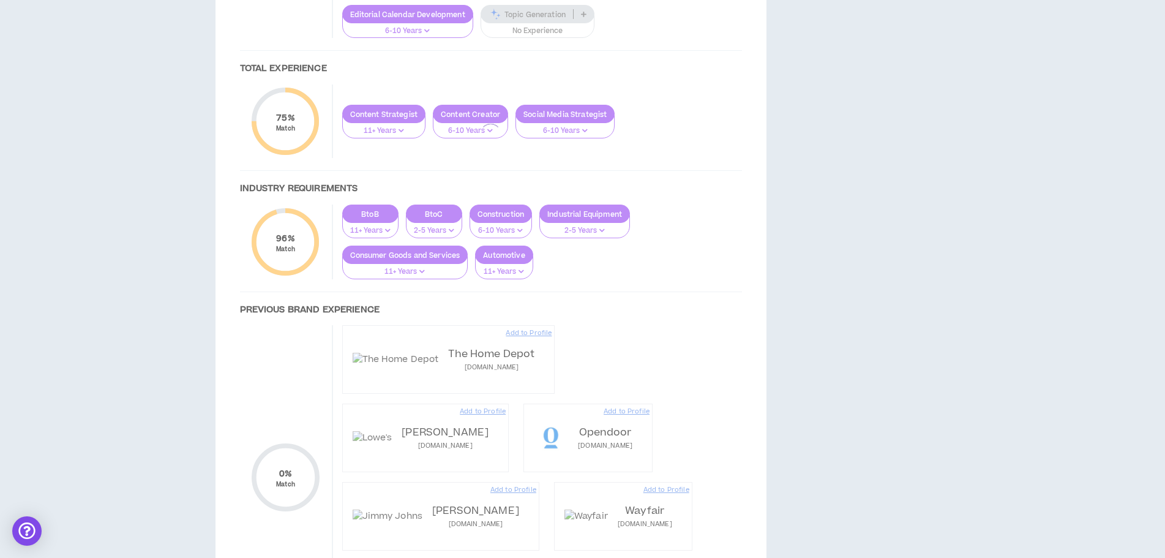
click at [427, 340] on div at bounding box center [491, 135] width 527 height 1038
click at [422, 336] on div at bounding box center [491, 135] width 527 height 1038
click at [536, 337] on div at bounding box center [491, 135] width 527 height 1038
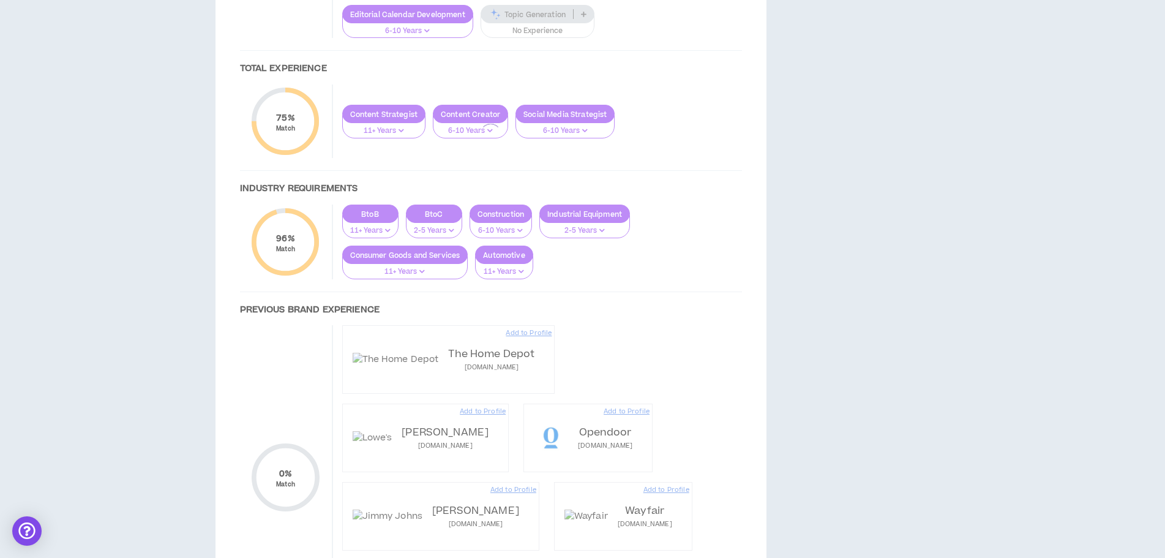
click at [536, 337] on div at bounding box center [491, 135] width 527 height 1038
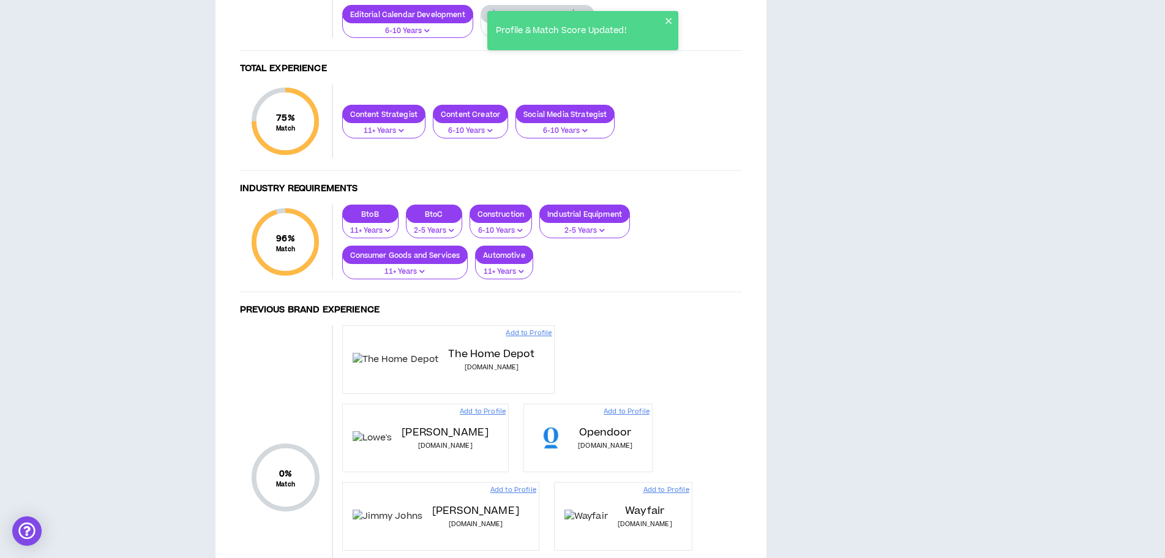
click at [534, 37] on p "No Experience" at bounding box center [538, 31] width 98 height 11
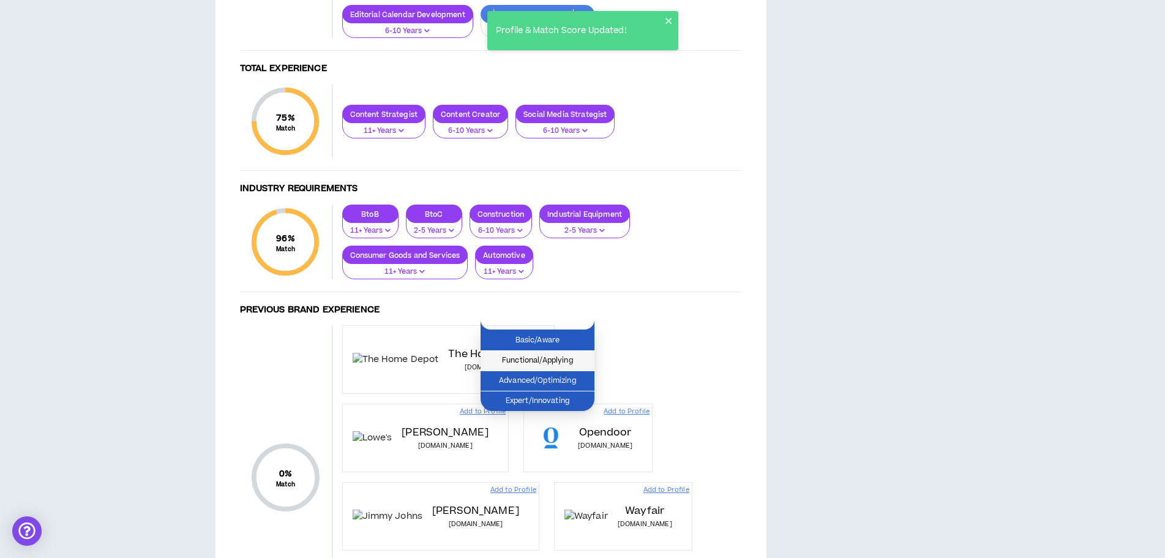
click at [523, 358] on span "Functional/Applying" at bounding box center [537, 360] width 99 height 13
click at [395, 39] on button "6-10 Years" at bounding box center [407, 26] width 131 height 23
click at [395, 37] on p "6-10 Years" at bounding box center [407, 31] width 115 height 11
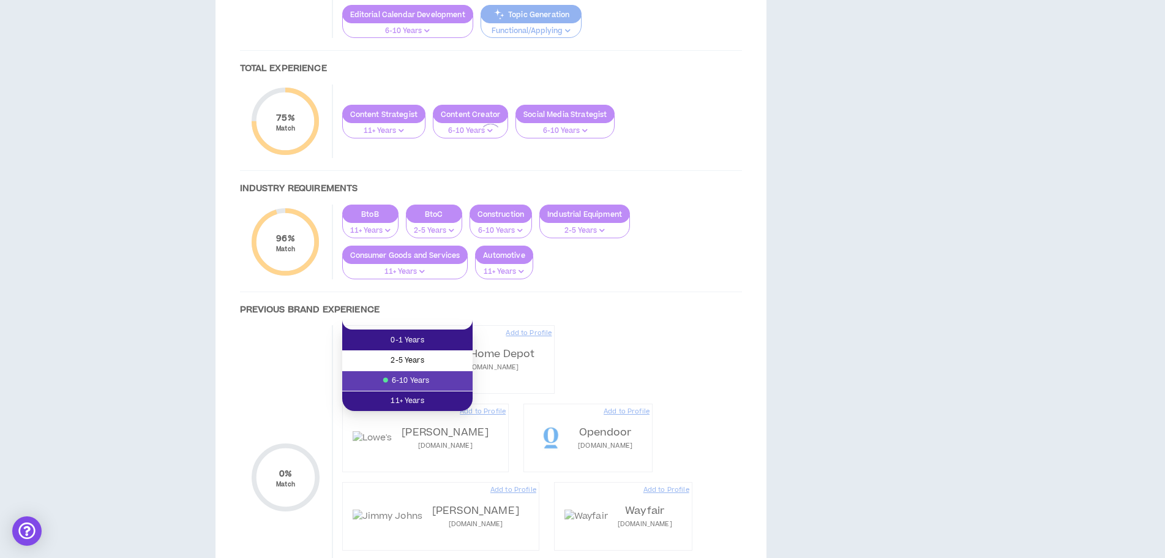
click at [419, 361] on span "2-5 Years" at bounding box center [408, 360] width 116 height 13
click at [385, 361] on span "2-5 Years" at bounding box center [408, 360] width 116 height 13
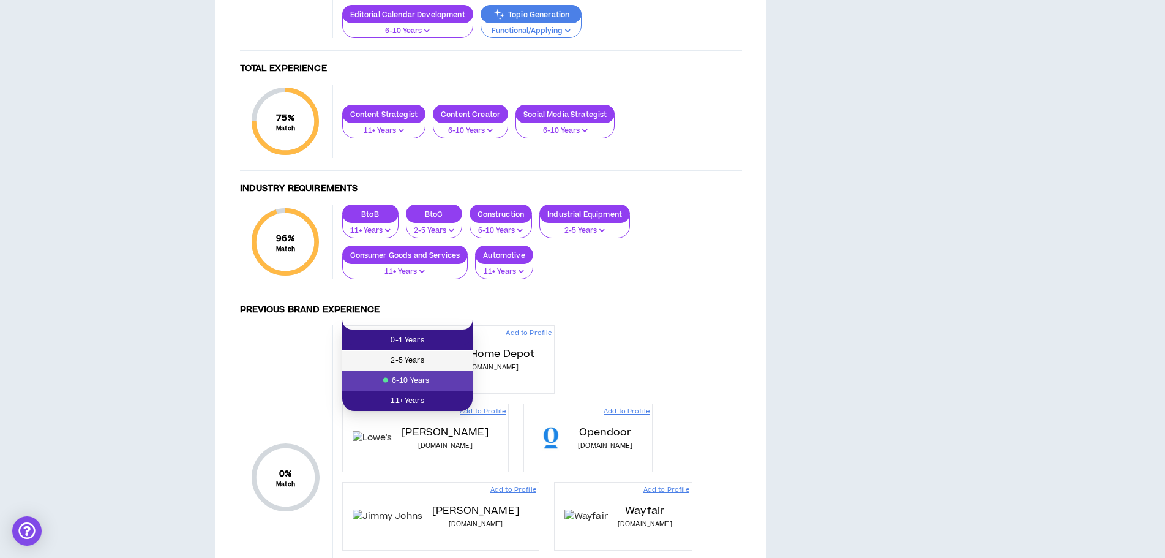
click at [393, 359] on span "2-5 Years" at bounding box center [408, 360] width 116 height 13
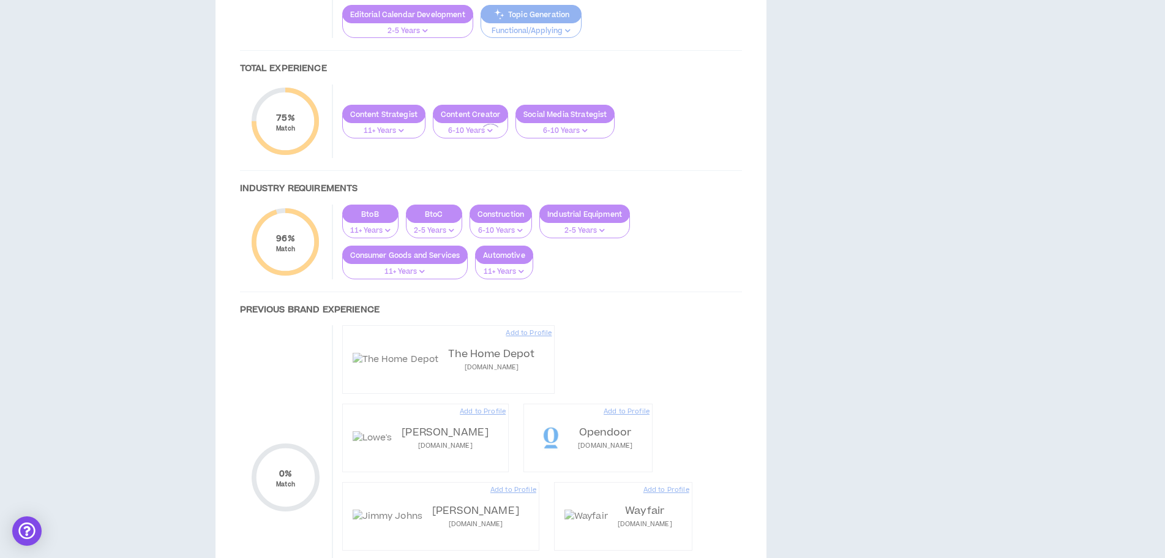
click at [653, 366] on div at bounding box center [491, 135] width 527 height 1038
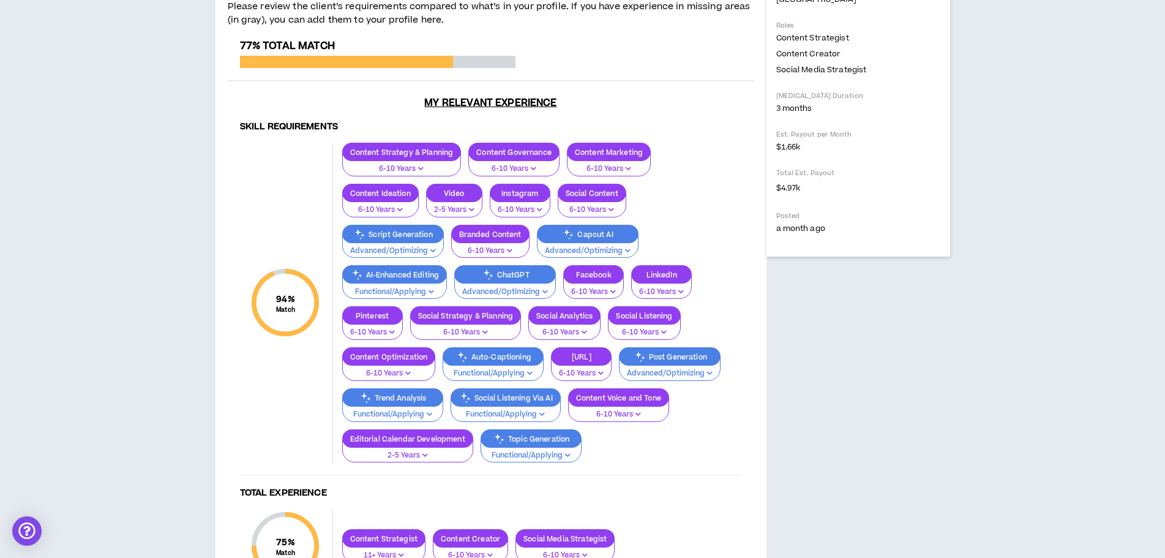
scroll to position [429, 0]
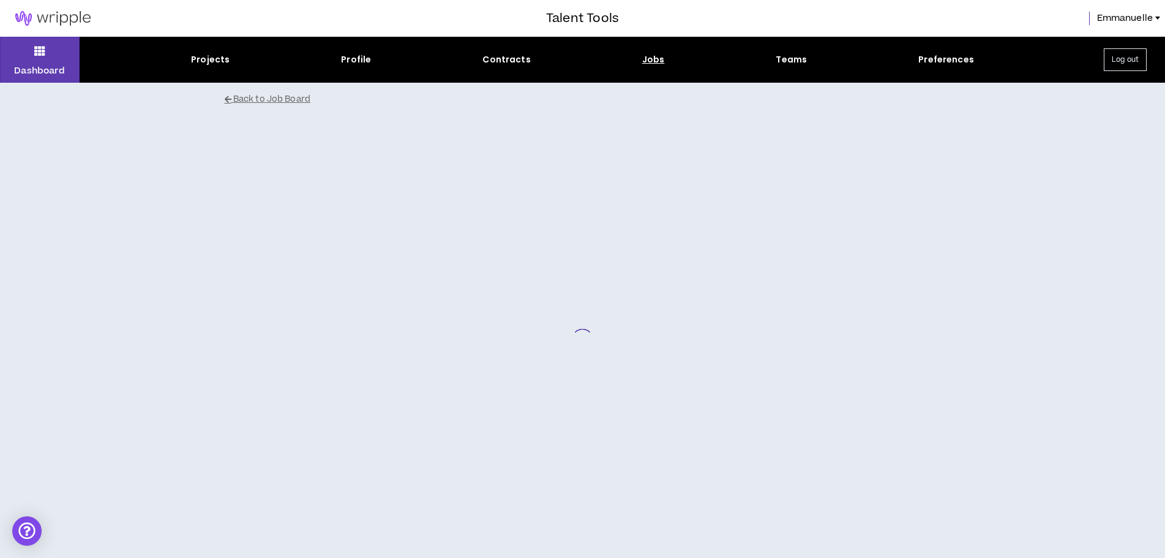
click at [654, 60] on div "Jobs" at bounding box center [653, 59] width 23 height 13
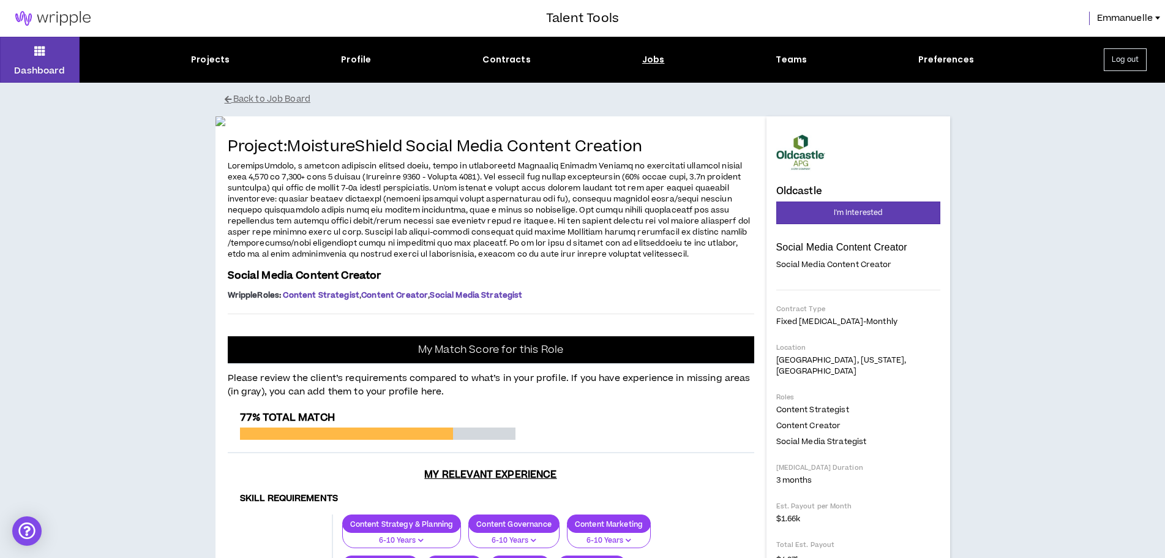
click at [650, 56] on div "Jobs" at bounding box center [653, 59] width 23 height 13
click at [650, 58] on div "Jobs" at bounding box center [653, 59] width 23 height 13
drag, startPoint x: 650, startPoint y: 58, endPoint x: 39, endPoint y: 50, distance: 611.1
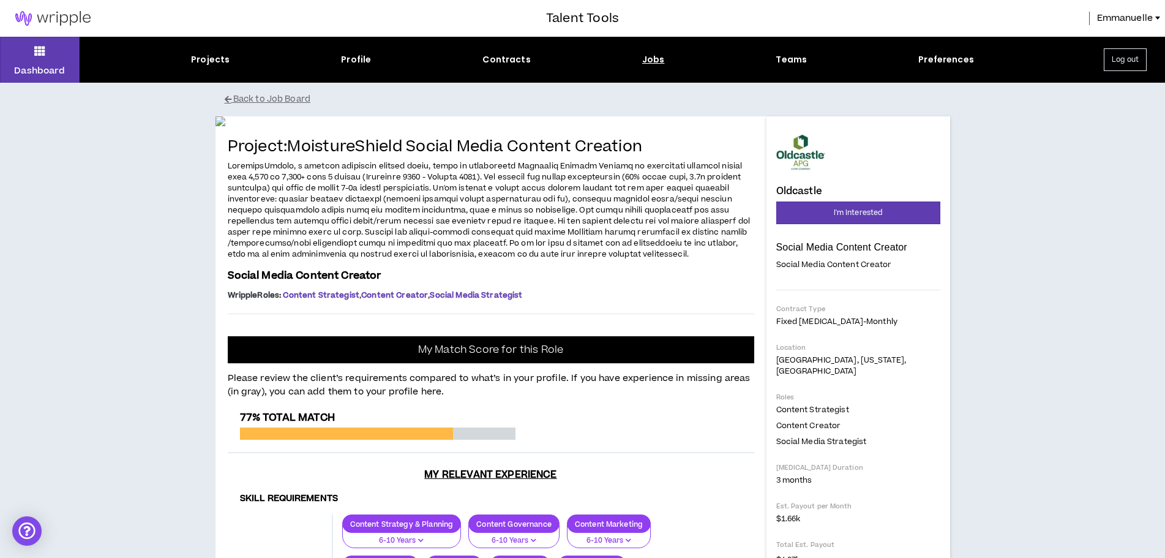
click at [649, 59] on div "Jobs" at bounding box center [653, 59] width 23 height 13
click at [39, 45] on icon at bounding box center [39, 50] width 11 height 17
click at [39, 50] on icon at bounding box center [39, 50] width 11 height 17
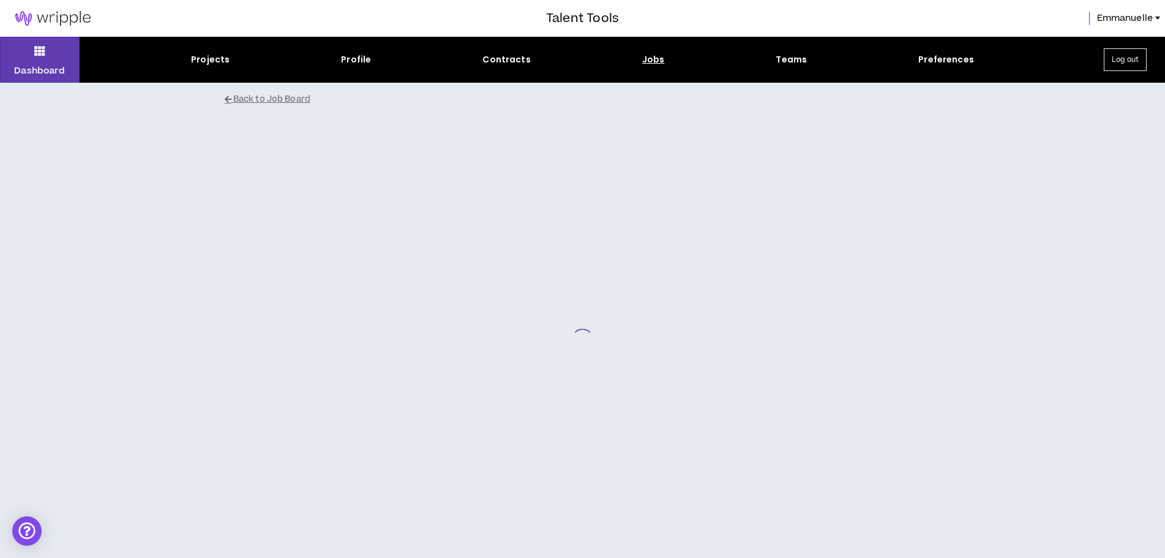
click at [649, 59] on div "Jobs" at bounding box center [653, 59] width 23 height 13
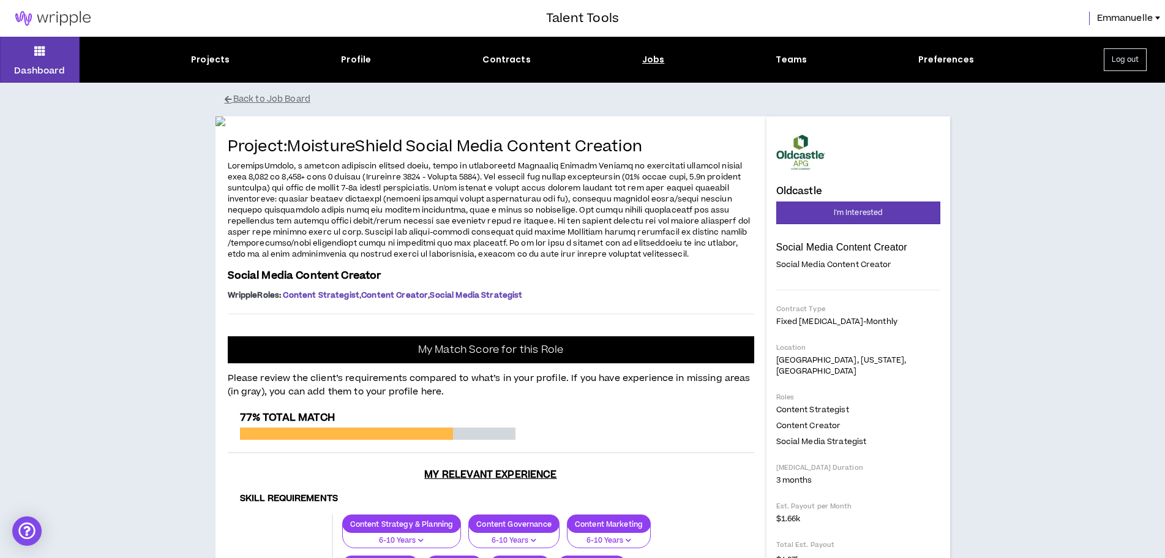
click at [649, 59] on div "Jobs" at bounding box center [653, 59] width 23 height 13
click at [652, 58] on div "Jobs" at bounding box center [653, 59] width 23 height 13
